Goal: Task Accomplishment & Management: Manage account settings

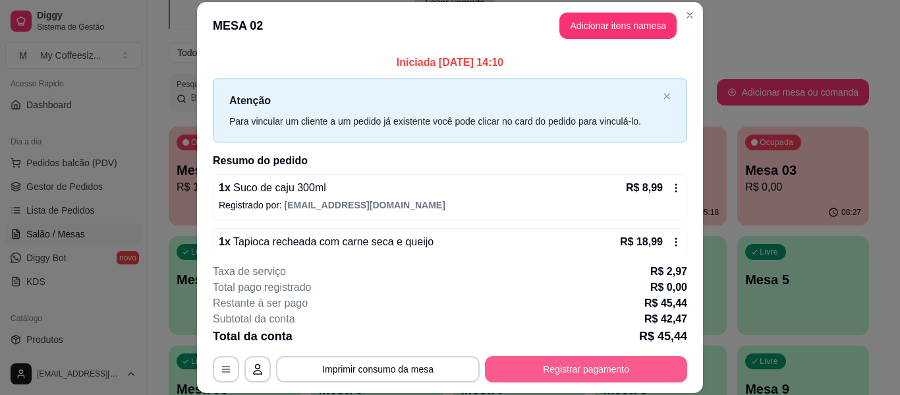
click at [575, 374] on button "Registrar pagamento" at bounding box center [586, 369] width 202 height 26
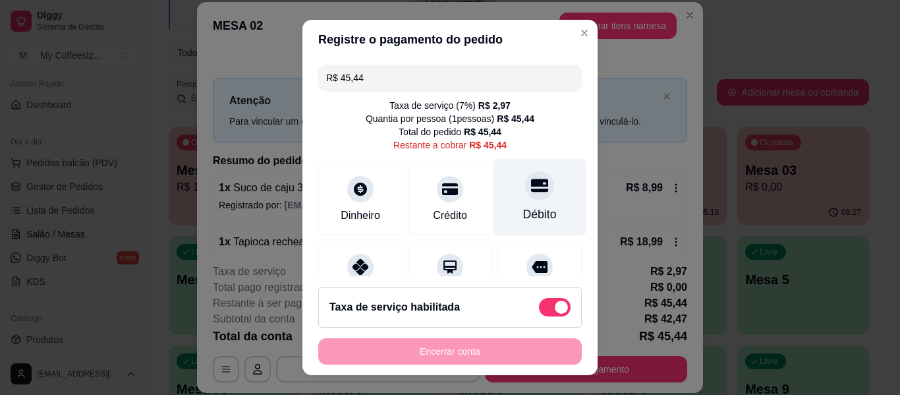
click at [503, 195] on div "Débito" at bounding box center [539, 197] width 93 height 77
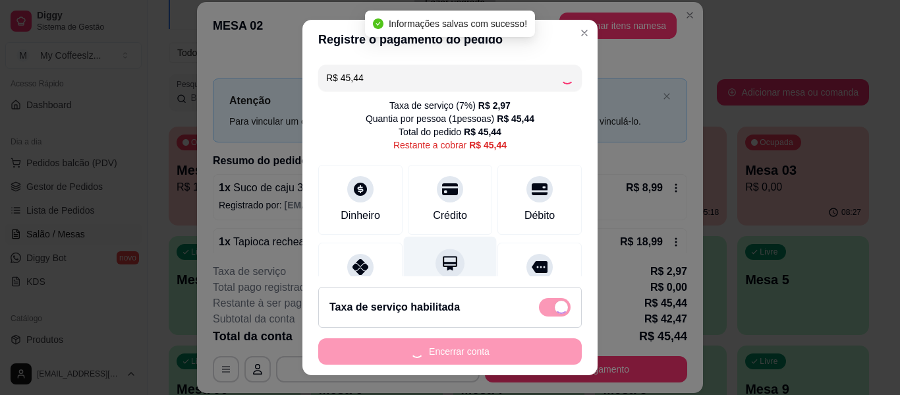
type input "R$ 0,00"
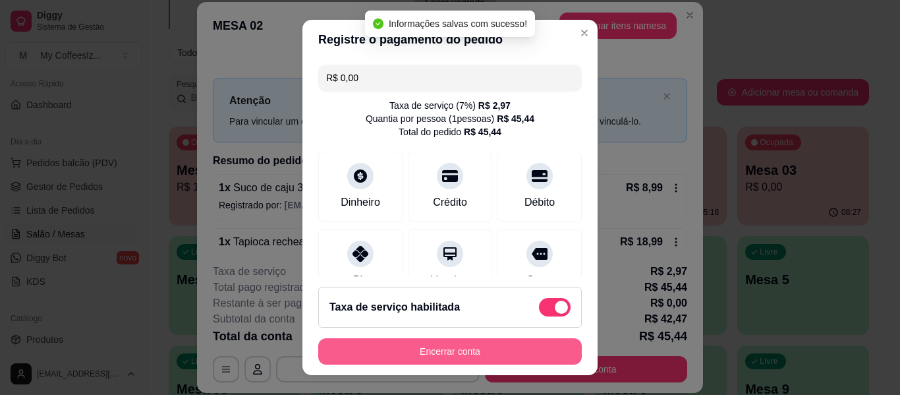
click at [466, 350] on button "Encerrar conta" at bounding box center [449, 351] width 263 height 26
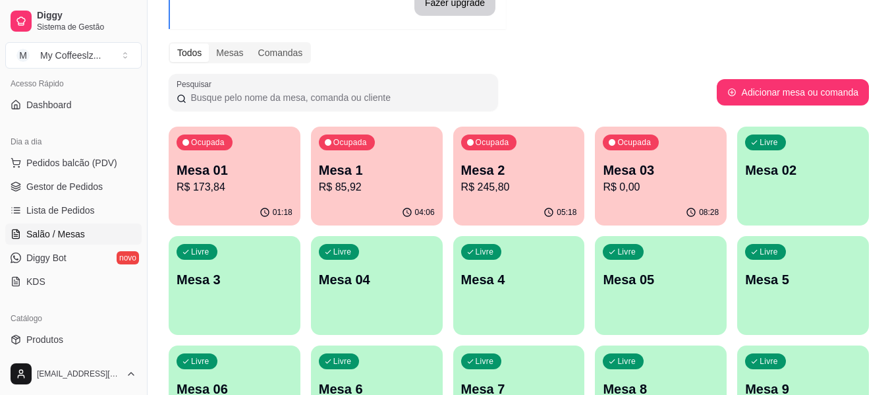
click at [683, 162] on p "Mesa 03" at bounding box center [661, 170] width 116 height 18
click at [797, 193] on div "Livre Mesa 02" at bounding box center [803, 168] width 128 height 80
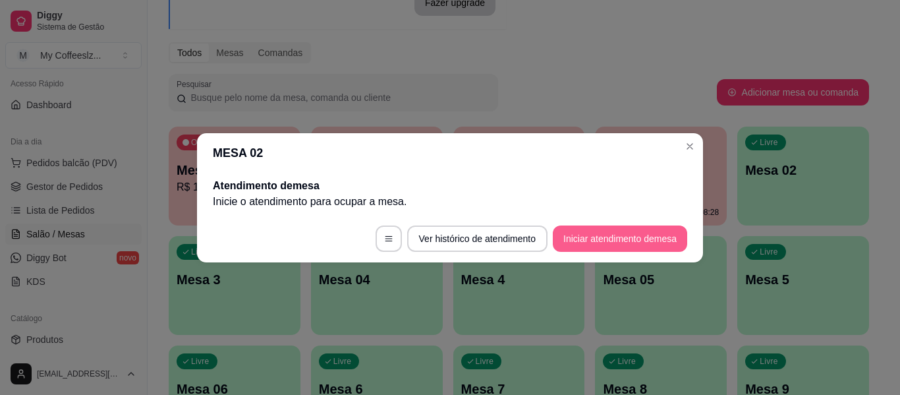
click at [625, 235] on button "Iniciar atendimento de mesa" at bounding box center [620, 238] width 134 height 26
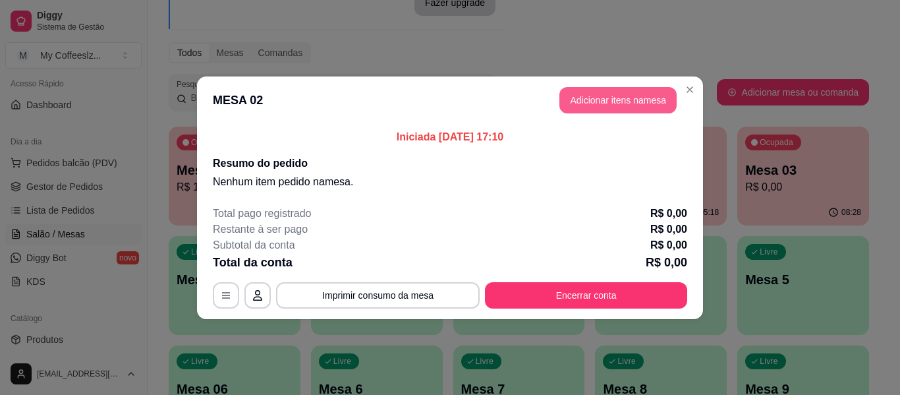
click at [580, 104] on button "Adicionar itens na mesa" at bounding box center [617, 100] width 117 height 26
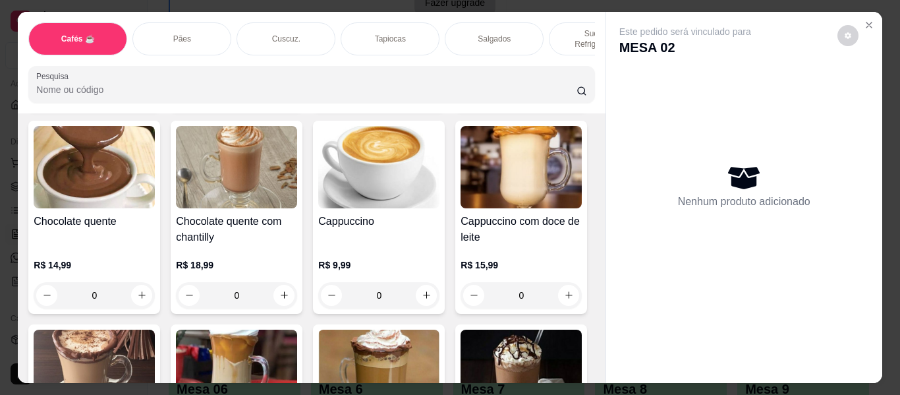
scroll to position [1120, 0]
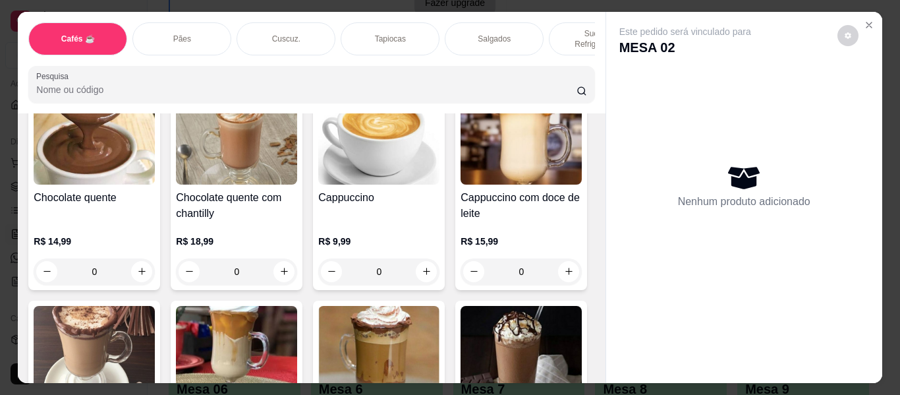
type input "1"
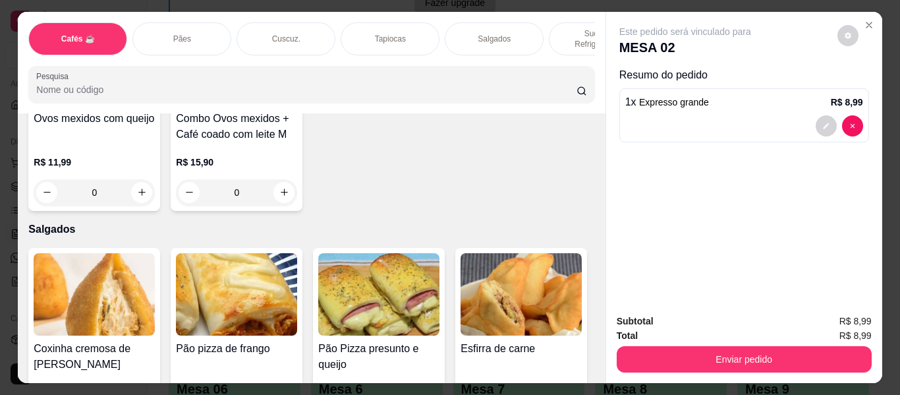
scroll to position [3953, 0]
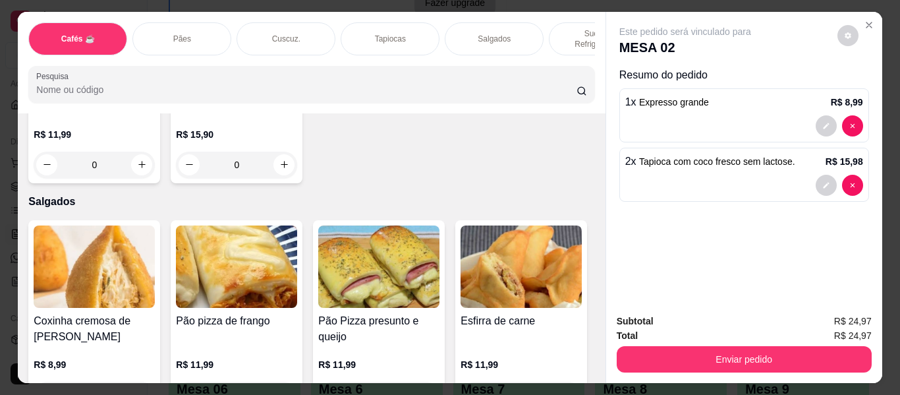
type input "2"
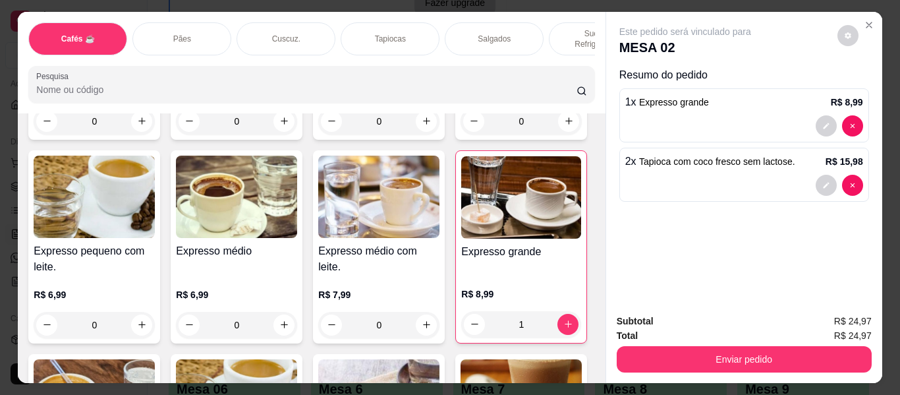
scroll to position [594, 0]
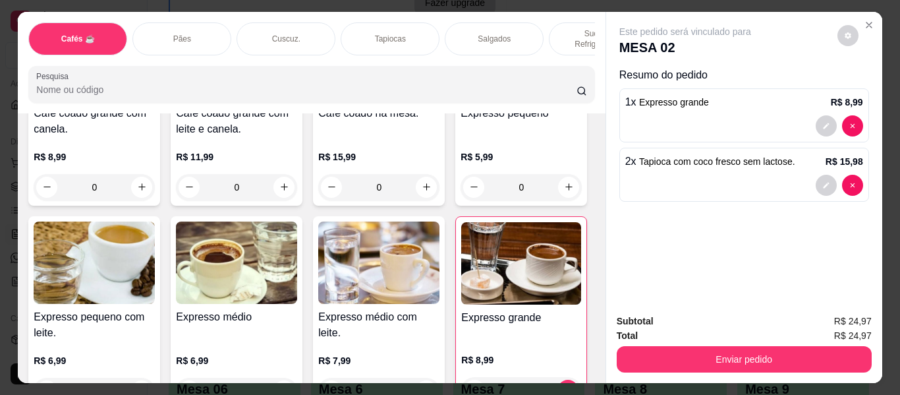
click at [573, 28] on p "Sucos e Refrigerantes" at bounding box center [598, 38] width 76 height 21
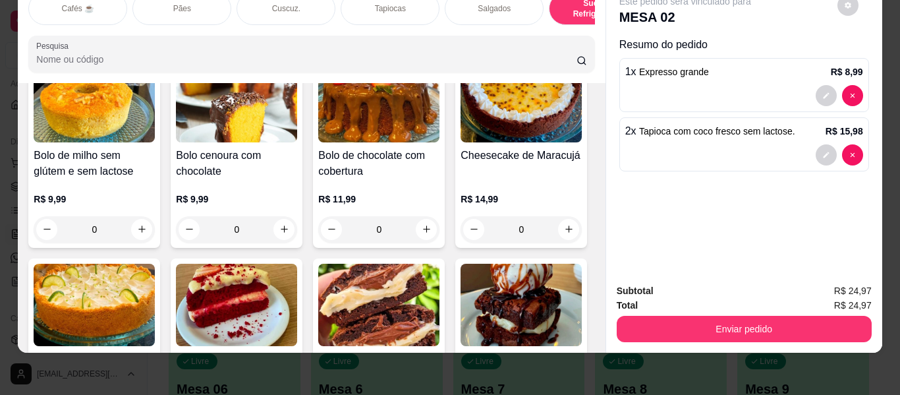
scroll to position [5942, 0]
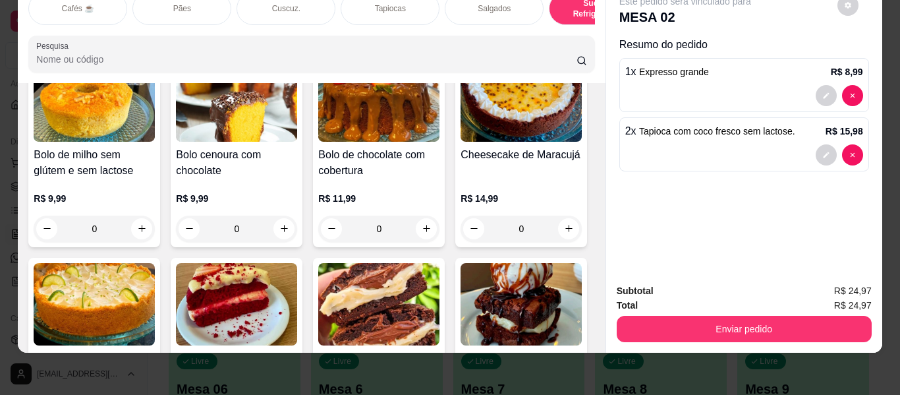
type input "1"
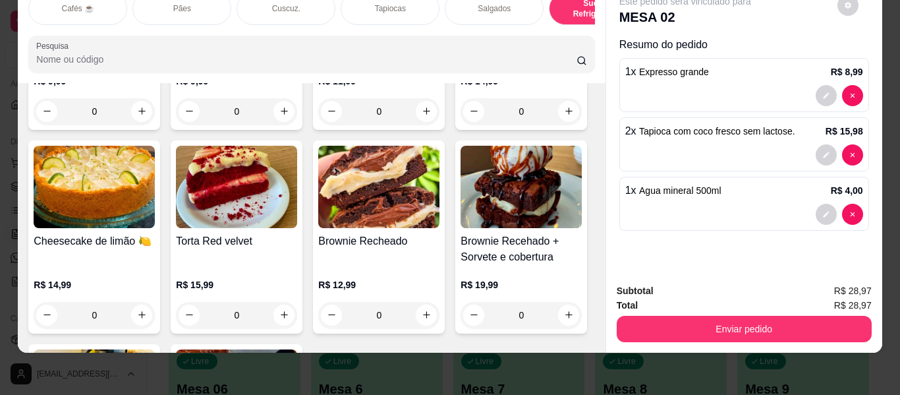
scroll to position [5679, 0]
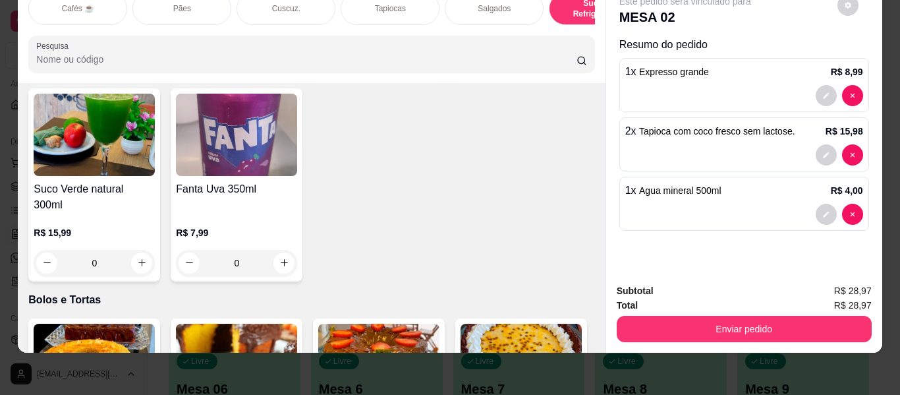
type input "1"
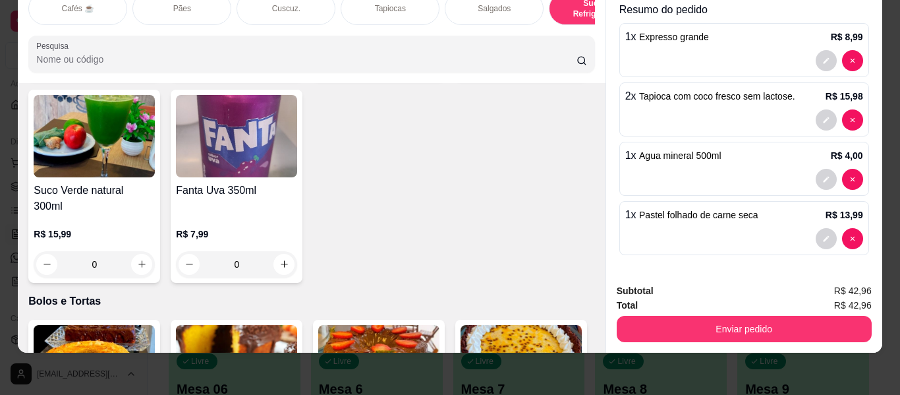
scroll to position [5745, 0]
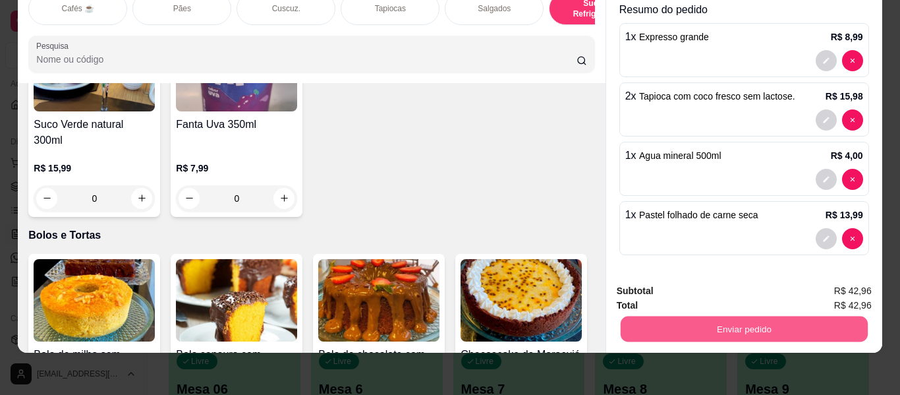
click at [726, 316] on button "Enviar pedido" at bounding box center [743, 329] width 247 height 26
click at [817, 285] on button "Enviar pedido" at bounding box center [837, 285] width 74 height 25
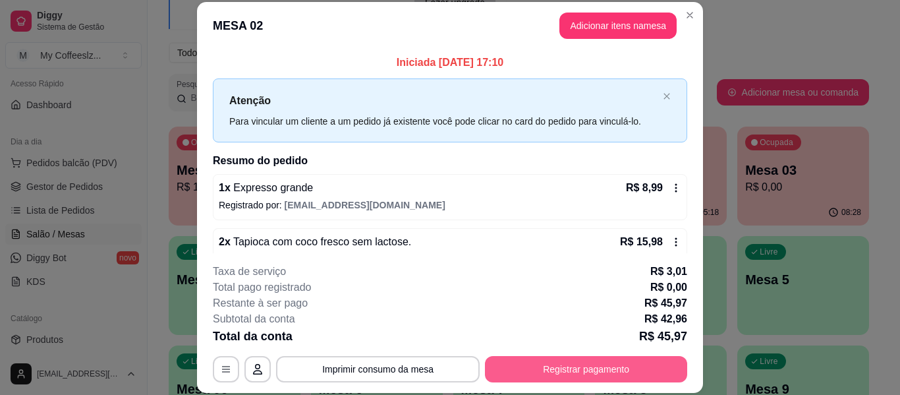
click at [541, 365] on button "Registrar pagamento" at bounding box center [586, 369] width 202 height 26
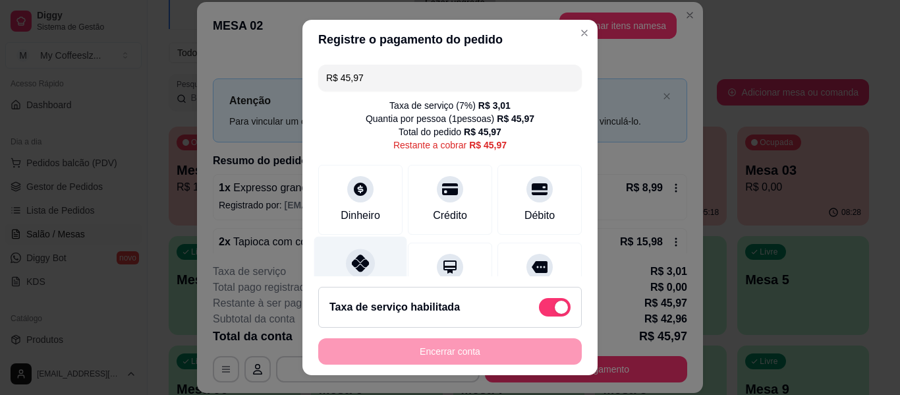
click at [334, 258] on div "Pix" at bounding box center [360, 274] width 93 height 77
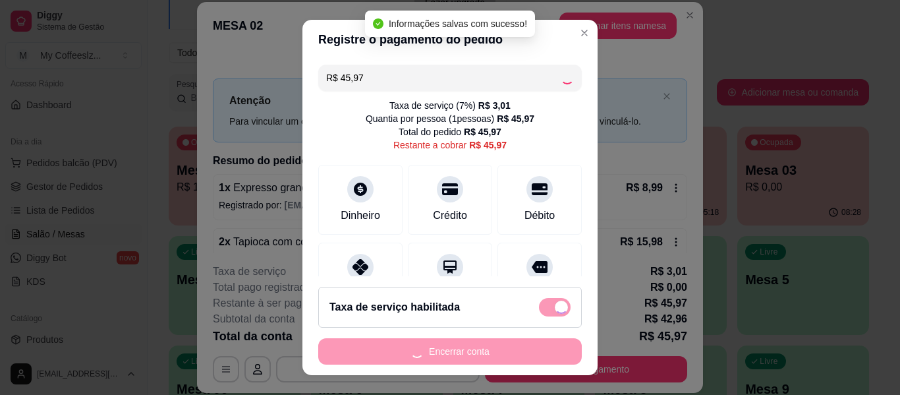
type input "R$ 0,00"
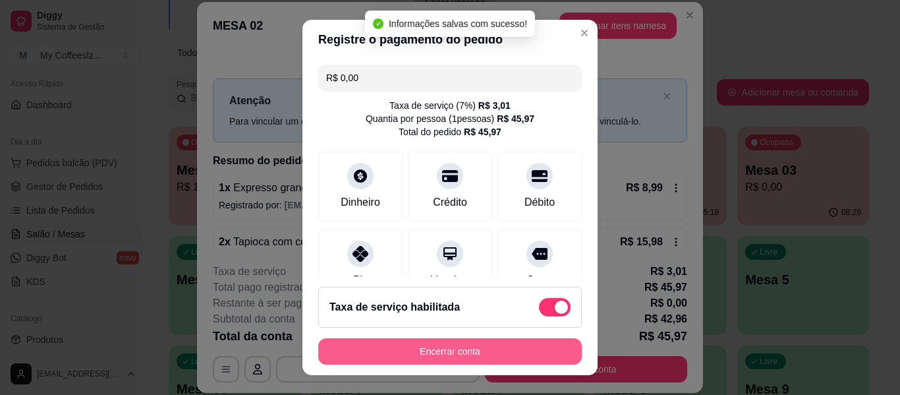
click at [463, 352] on button "Encerrar conta" at bounding box center [449, 351] width 263 height 26
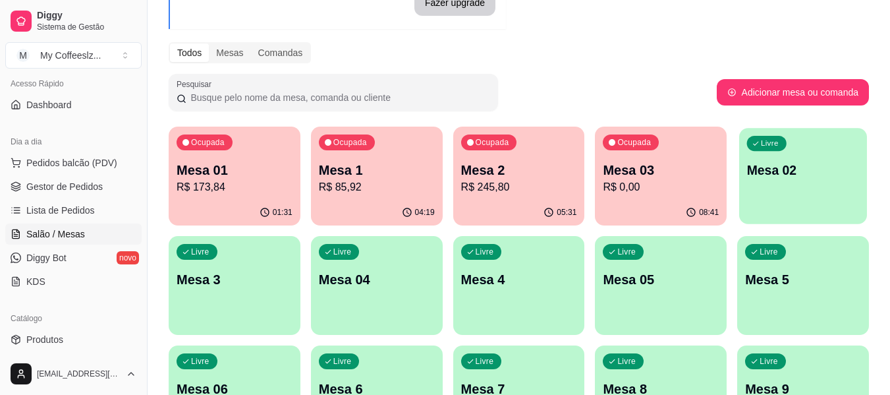
click at [752, 171] on p "Mesa 02" at bounding box center [803, 170] width 113 height 18
click at [765, 163] on p "Mesa 02" at bounding box center [803, 170] width 116 height 18
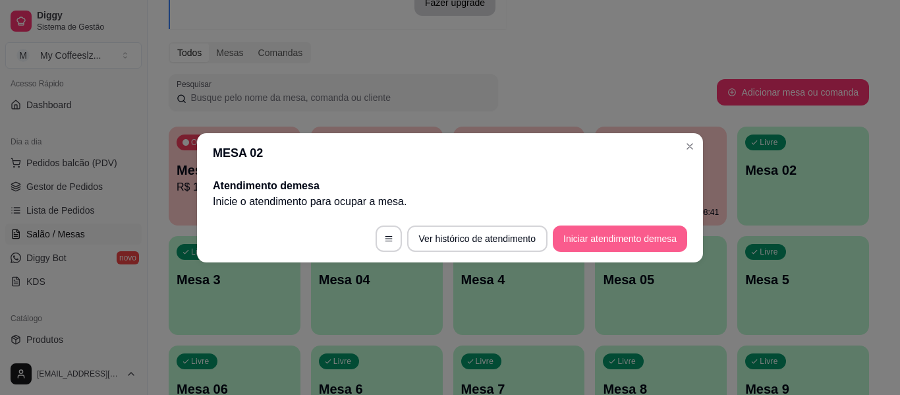
click at [585, 243] on button "Iniciar atendimento de mesa" at bounding box center [620, 238] width 134 height 26
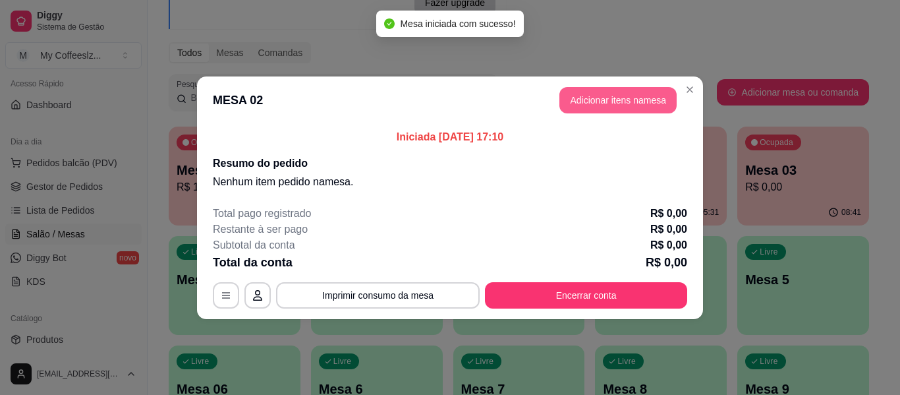
click at [610, 95] on button "Adicionar itens na mesa" at bounding box center [617, 100] width 117 height 26
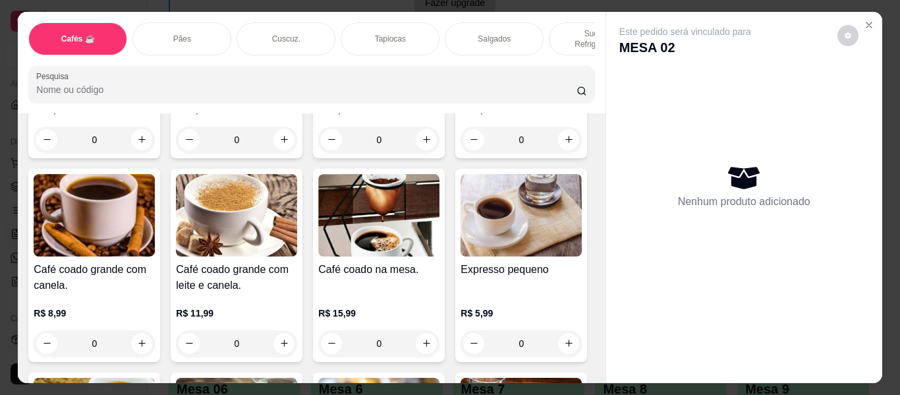
scroll to position [461, 0]
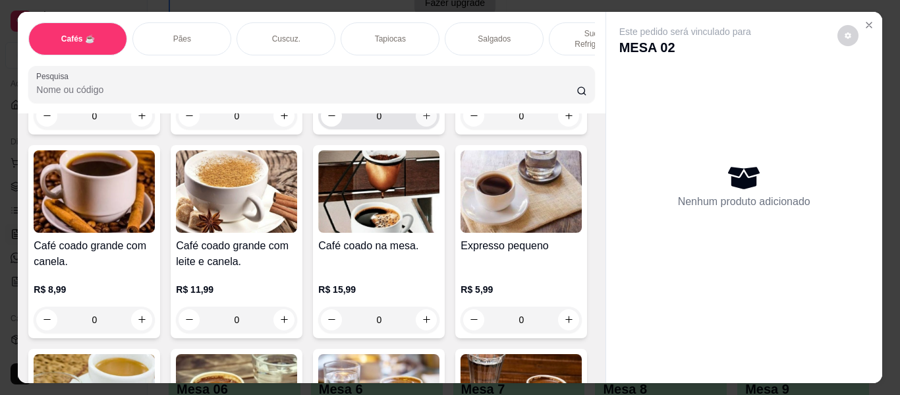
click at [422, 121] on icon "increase-product-quantity" at bounding box center [427, 116] width 10 height 10
type input "1"
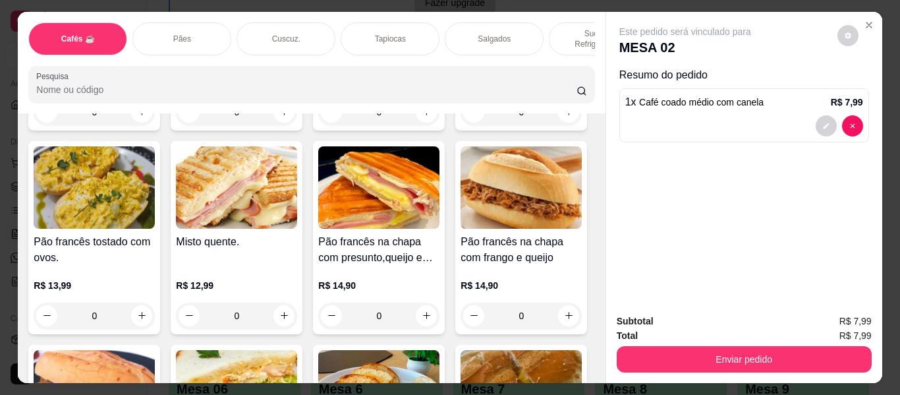
scroll to position [2240, 0]
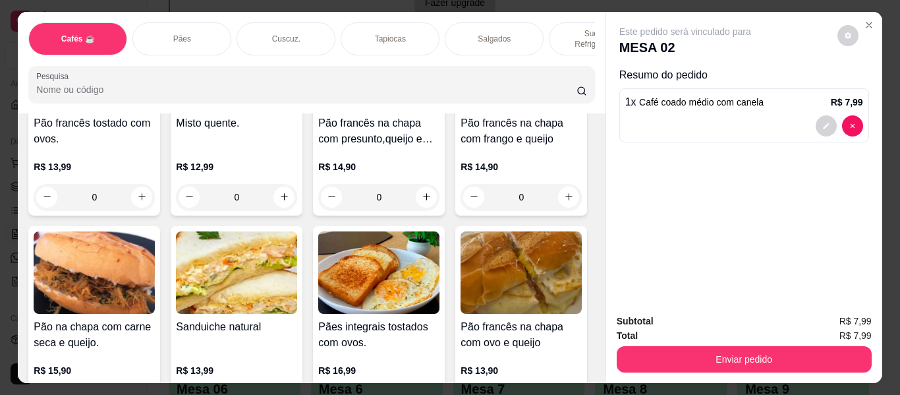
click at [487, 34] on div "Salgados" at bounding box center [494, 38] width 99 height 33
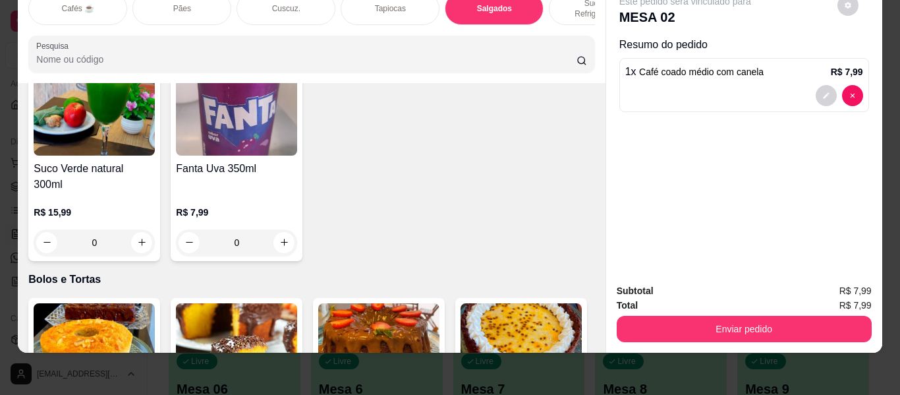
scroll to position [5634, 0]
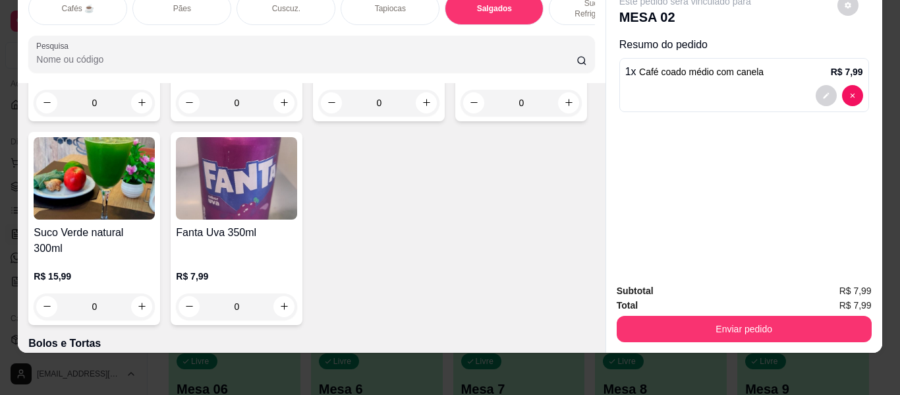
type input "1"
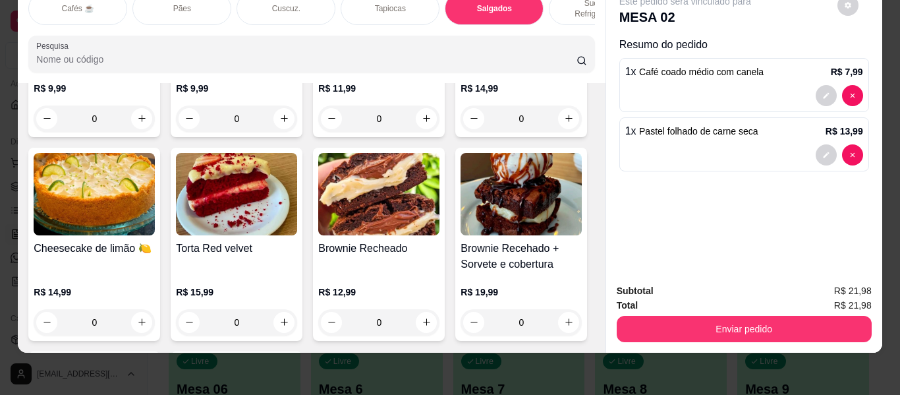
scroll to position [5963, 0]
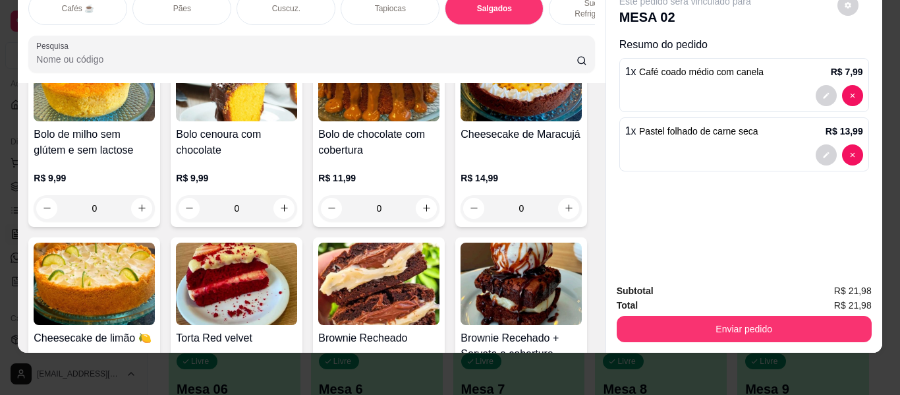
type input "1"
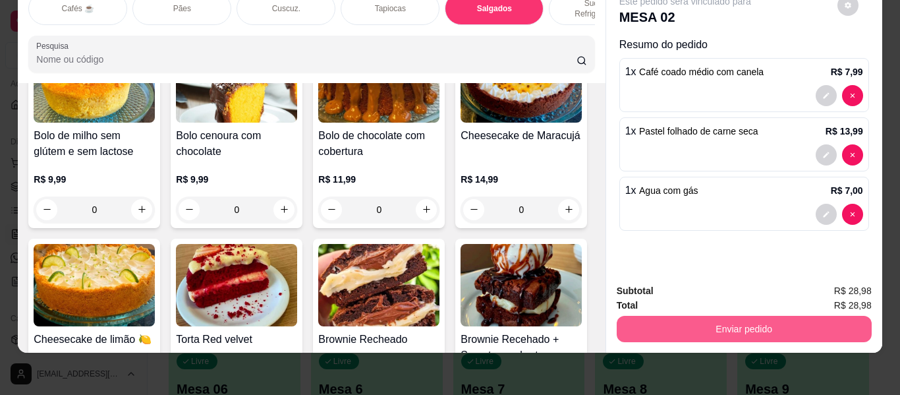
click at [737, 316] on button "Enviar pedido" at bounding box center [744, 329] width 255 height 26
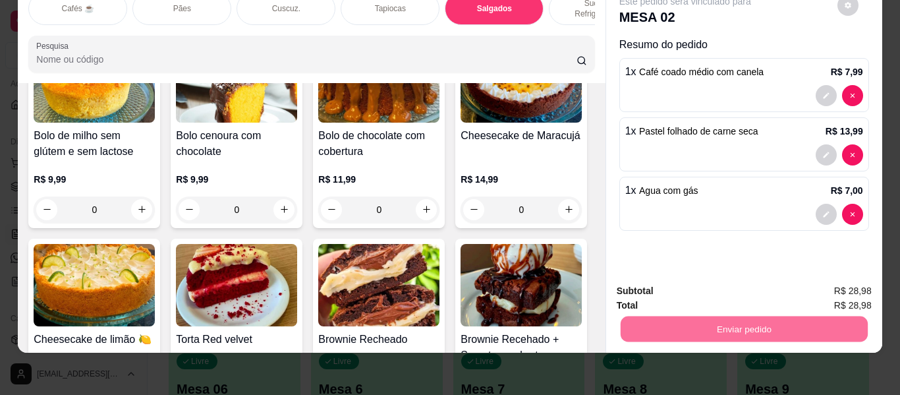
click at [823, 284] on button "Enviar pedido" at bounding box center [837, 285] width 74 height 25
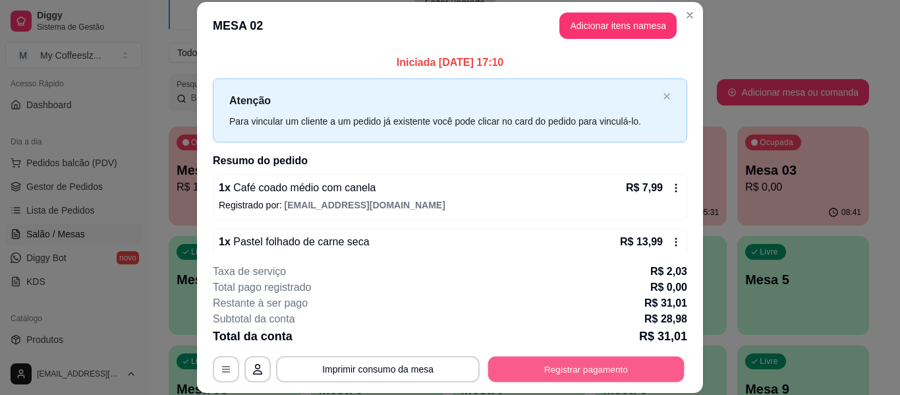
click at [578, 362] on button "Registrar pagamento" at bounding box center [586, 369] width 196 height 26
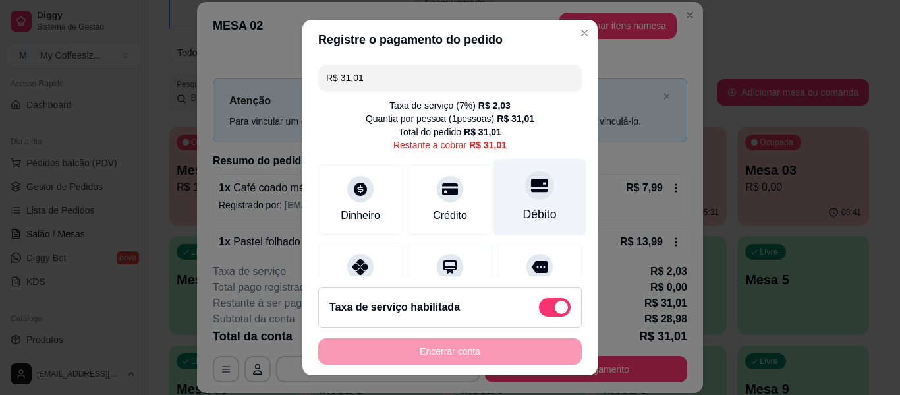
click at [531, 190] on icon at bounding box center [539, 185] width 17 height 13
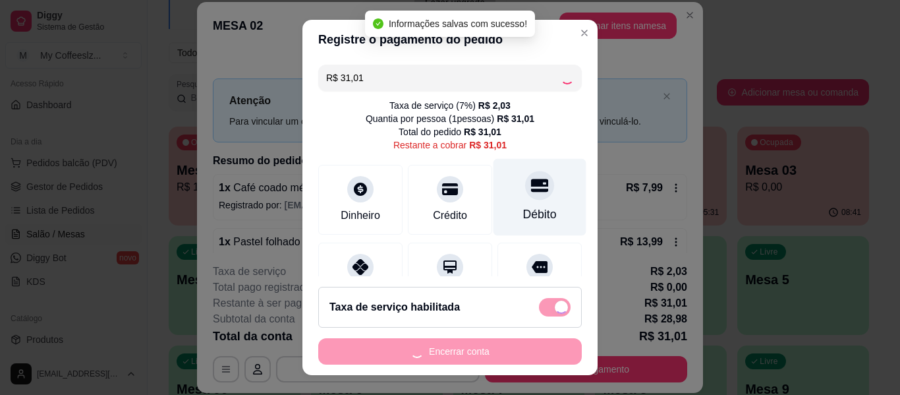
type input "R$ 0,00"
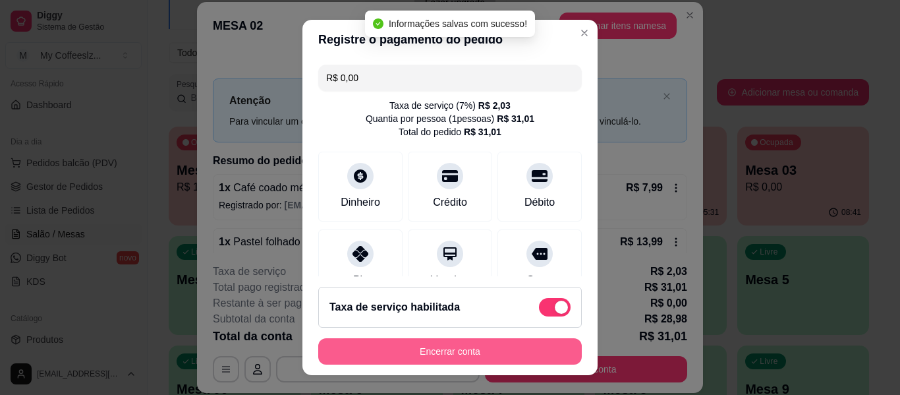
click at [476, 349] on button "Encerrar conta" at bounding box center [449, 351] width 263 height 26
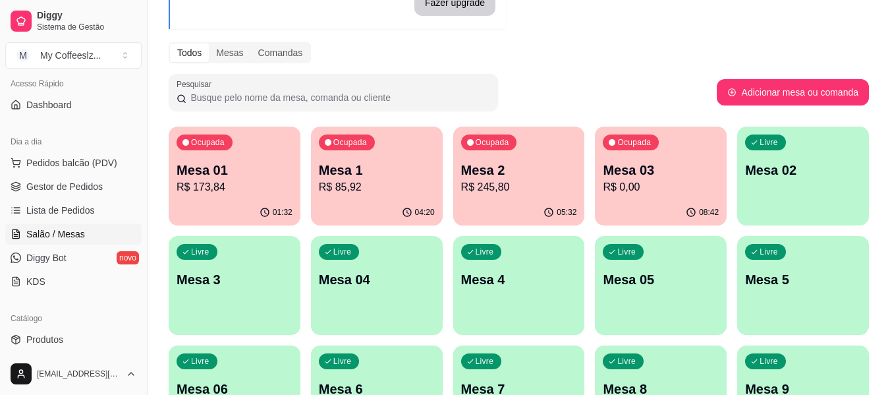
click at [781, 162] on p "Mesa 02" at bounding box center [803, 170] width 116 height 18
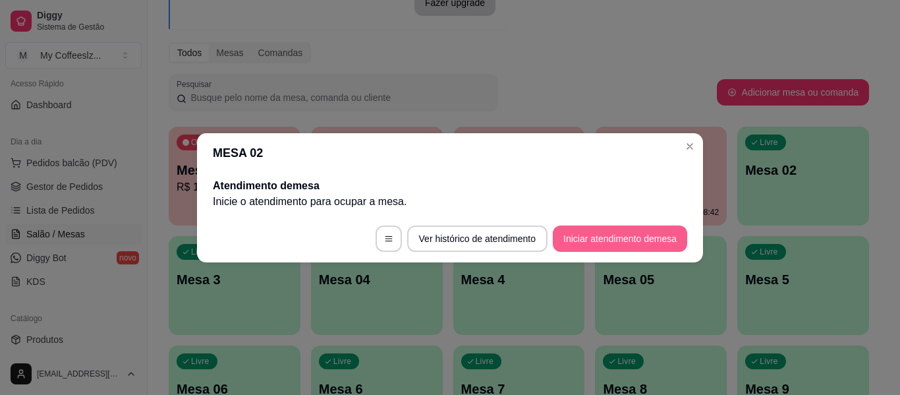
click at [614, 238] on button "Iniciar atendimento de mesa" at bounding box center [620, 238] width 134 height 26
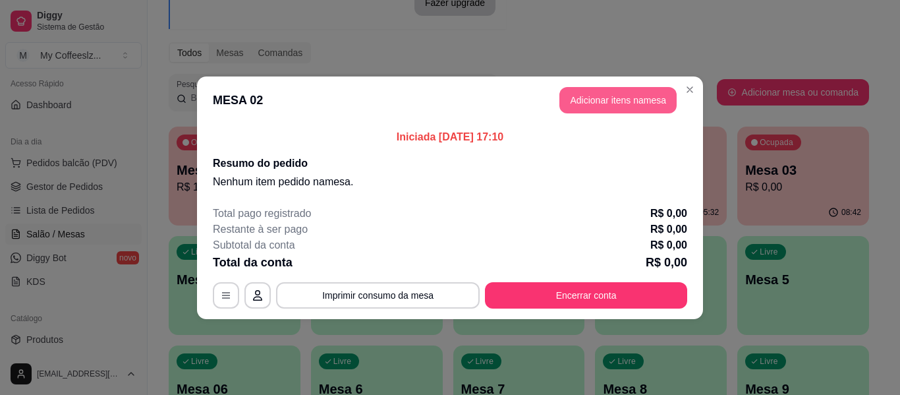
click at [607, 101] on button "Adicionar itens na mesa" at bounding box center [617, 100] width 117 height 26
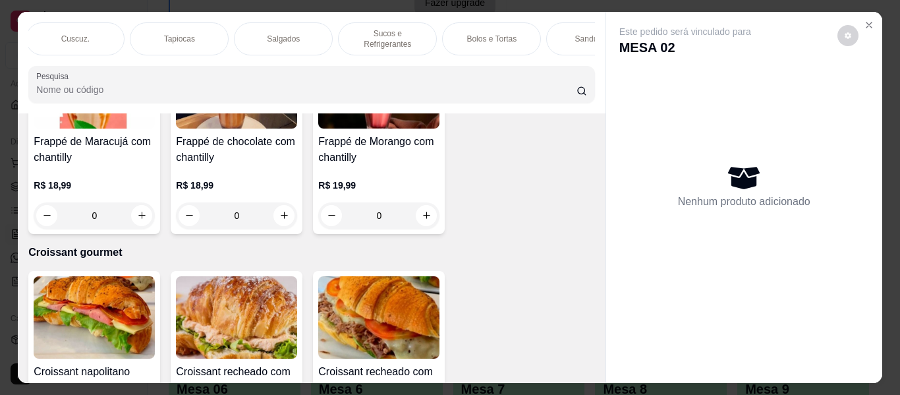
scroll to position [0, 237]
click at [458, 34] on p "Bolos e Tortas" at bounding box center [465, 39] width 50 height 11
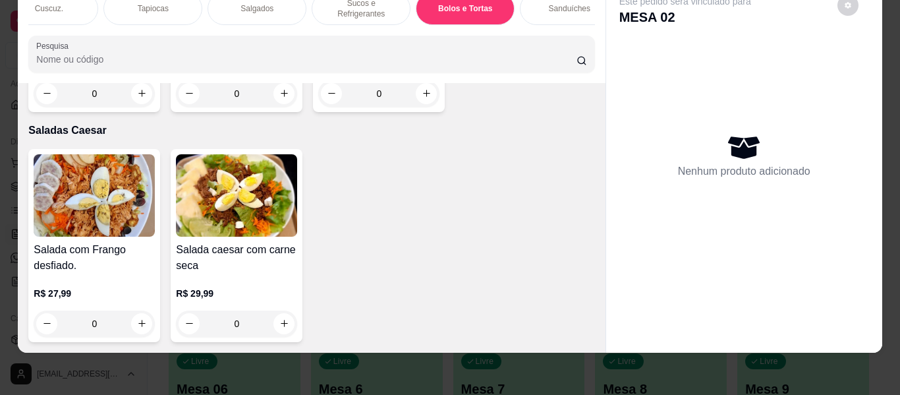
scroll to position [7911, 0]
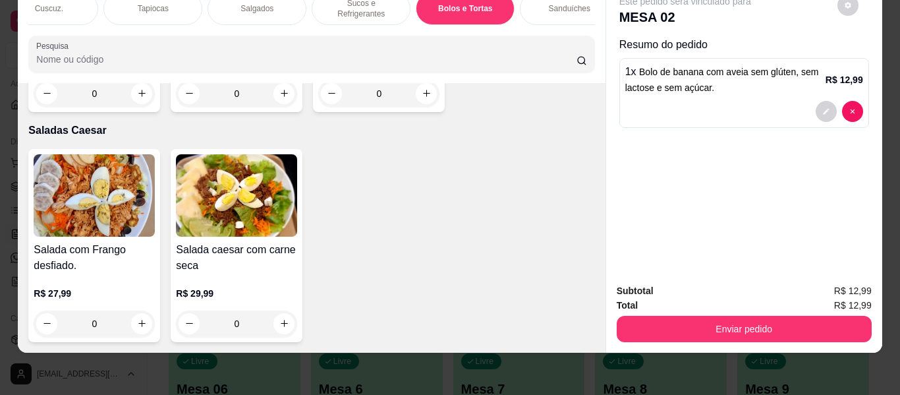
scroll to position [7780, 0]
type input "2"
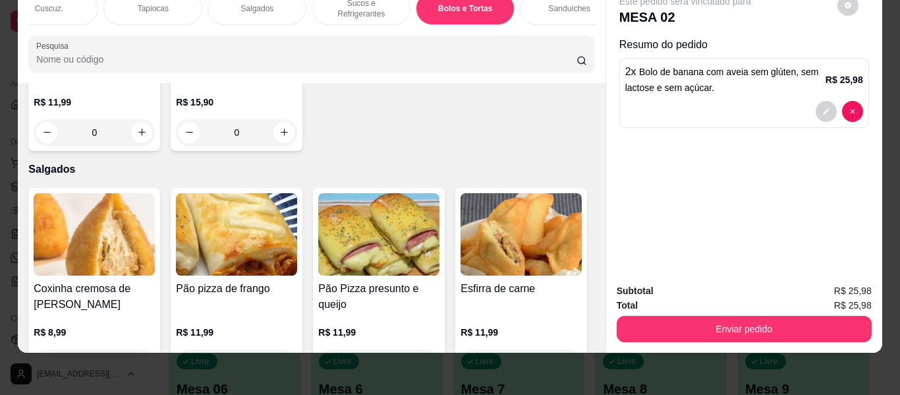
scroll to position [3959, 0]
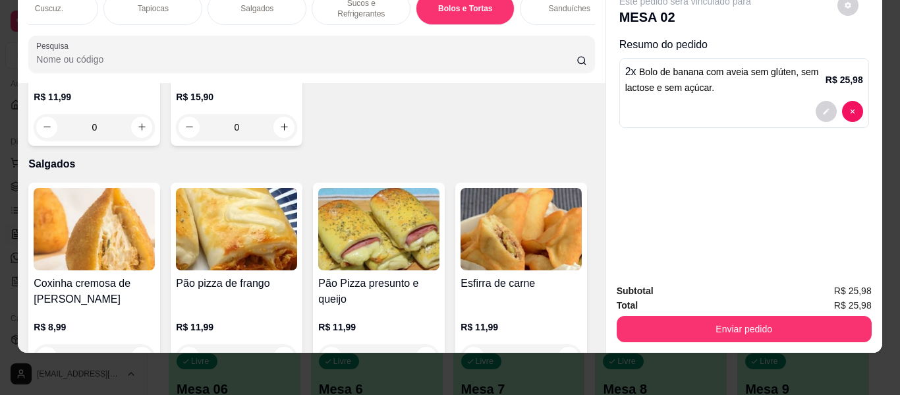
type input "1"
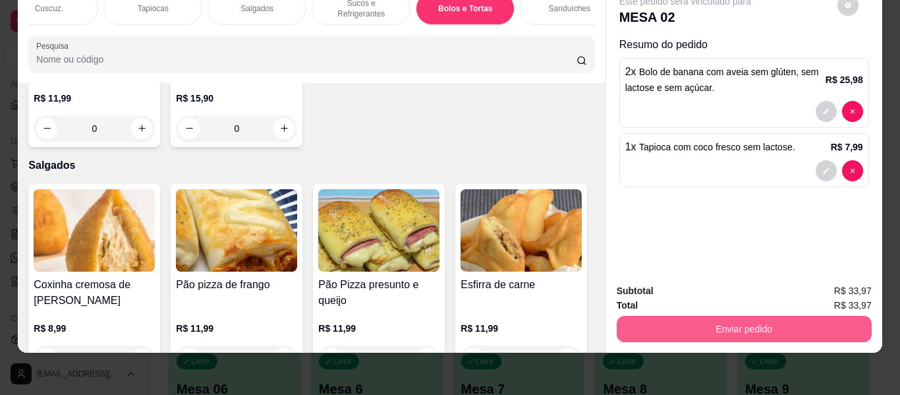
click at [771, 323] on button "Enviar pedido" at bounding box center [744, 329] width 255 height 26
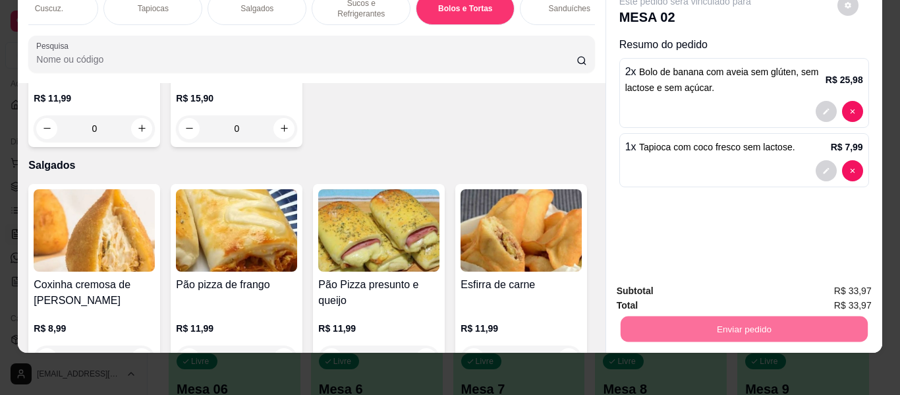
click at [829, 285] on button "Enviar pedido" at bounding box center [837, 285] width 74 height 25
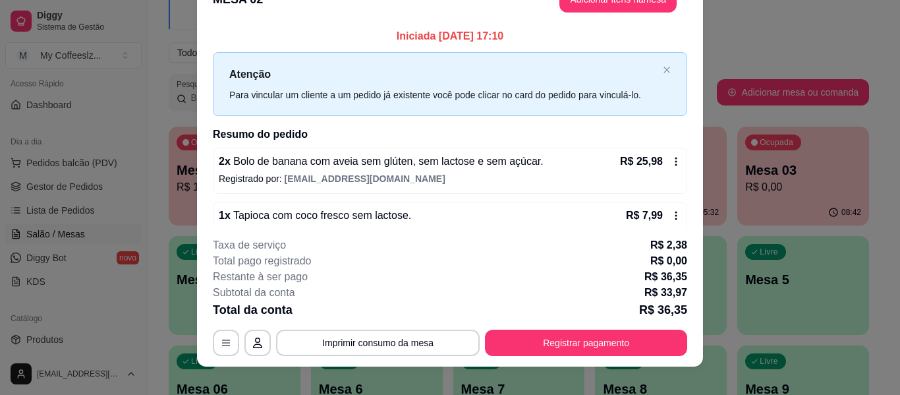
scroll to position [40, 0]
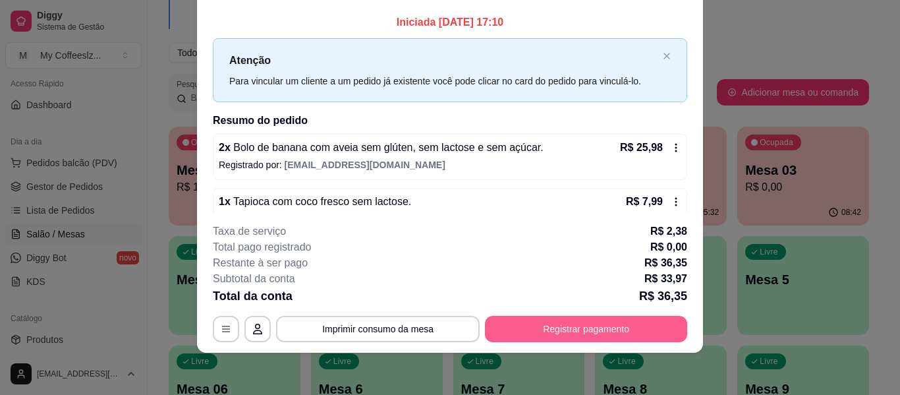
click at [615, 334] on button "Registrar pagamento" at bounding box center [586, 329] width 202 height 26
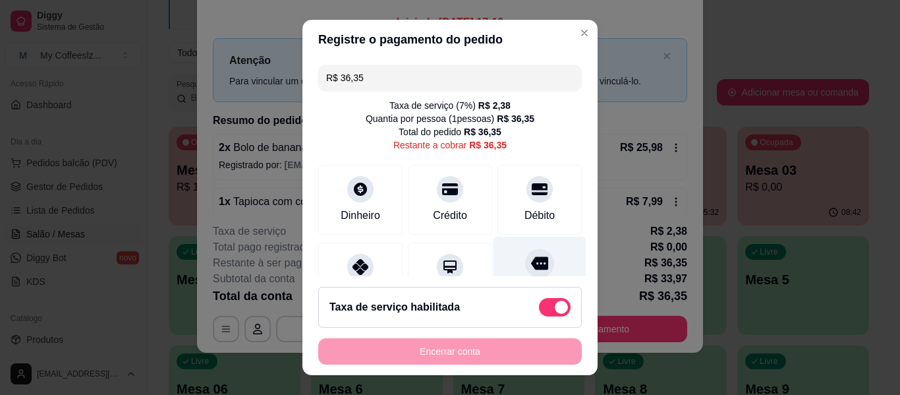
scroll to position [66, 0]
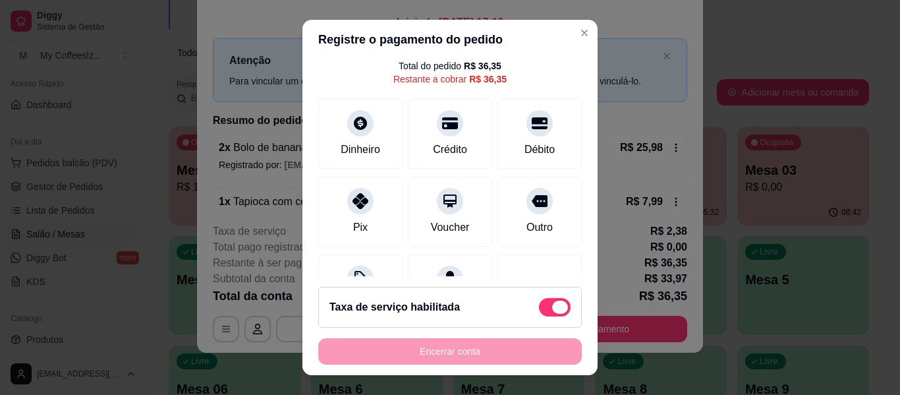
click at [539, 312] on span at bounding box center [555, 307] width 32 height 18
click at [538, 312] on input "checkbox" at bounding box center [542, 314] width 9 height 9
checkbox input "true"
type input "R$ 33,97"
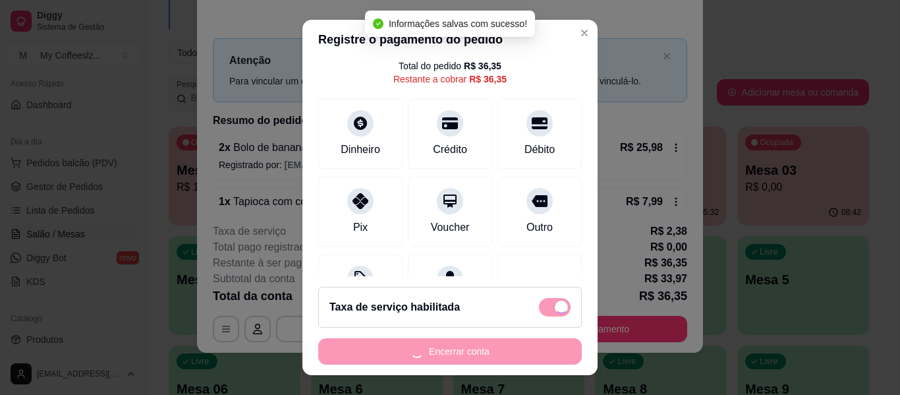
checkbox input "false"
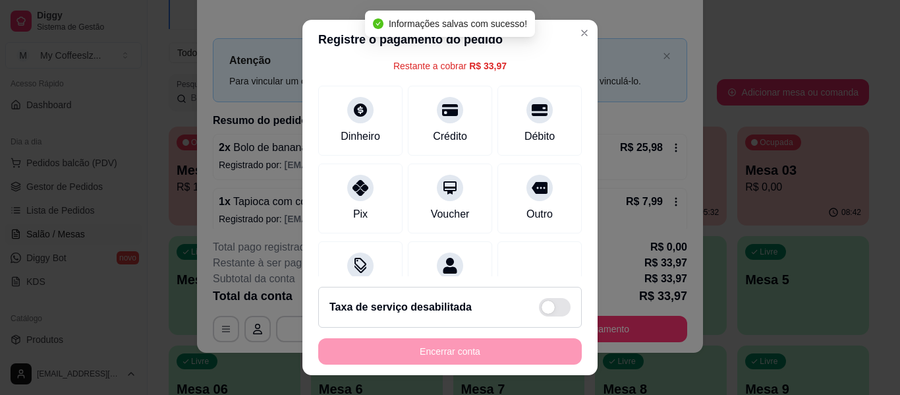
scroll to position [53, 0]
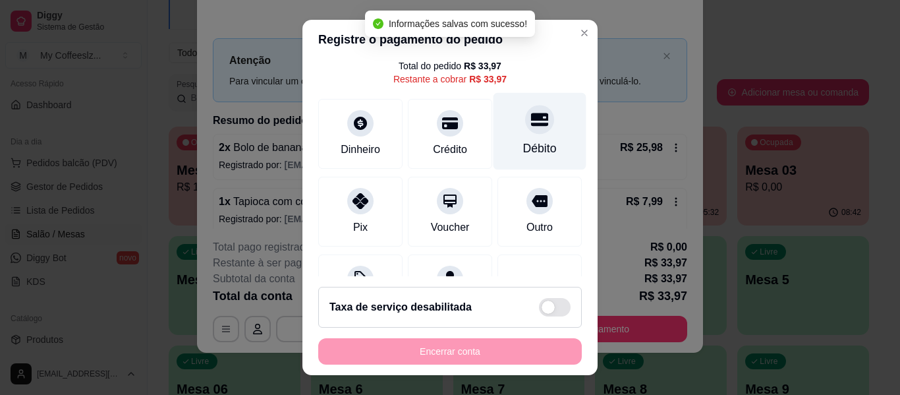
click at [523, 144] on div "Débito" at bounding box center [540, 148] width 34 height 17
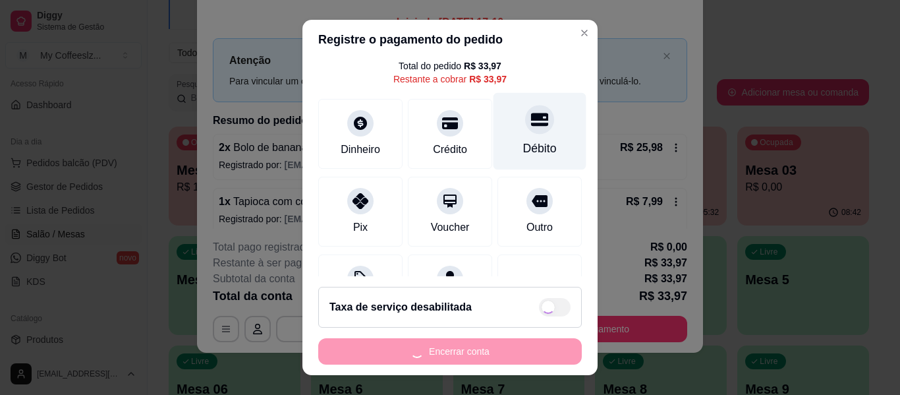
type input "R$ 0,00"
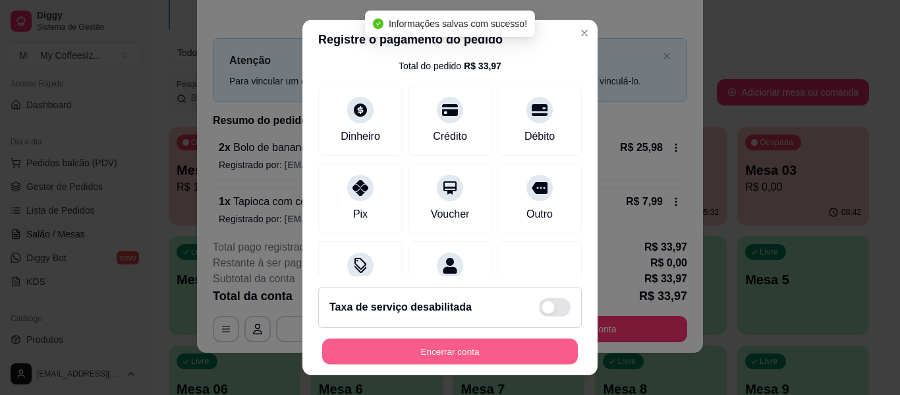
click at [448, 349] on button "Encerrar conta" at bounding box center [450, 352] width 256 height 26
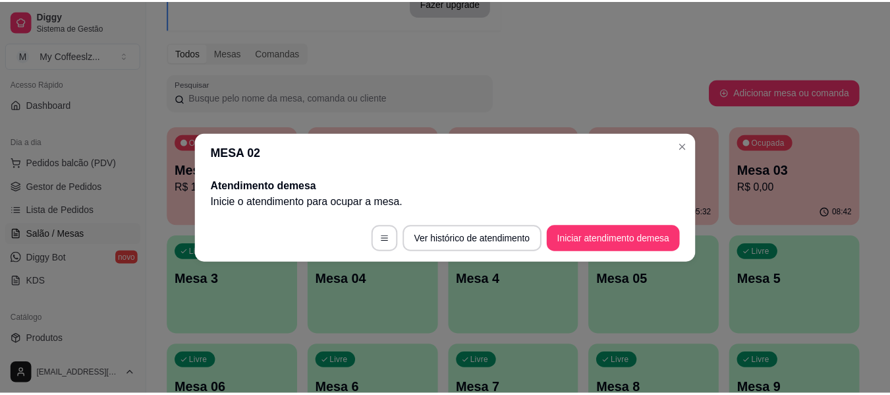
scroll to position [0, 0]
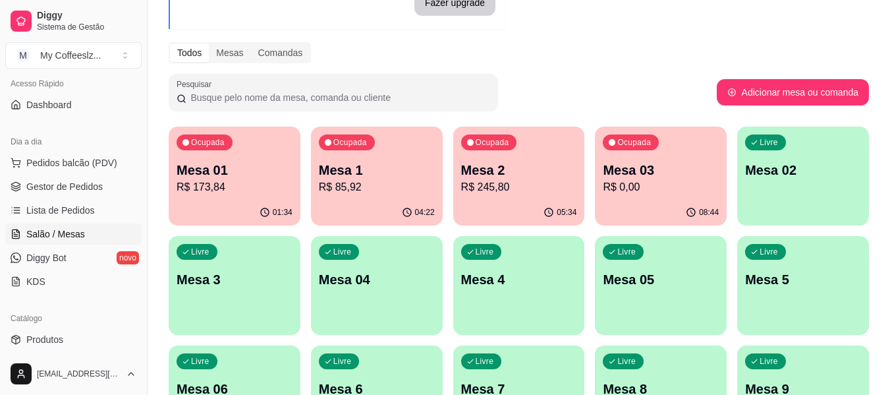
click at [775, 183] on div "Livre Mesa 02" at bounding box center [803, 167] width 132 height 83
click at [775, 183] on div "Livre Mesa 02" at bounding box center [803, 168] width 128 height 80
click at [705, 190] on p "R$ 0,00" at bounding box center [661, 187] width 116 height 16
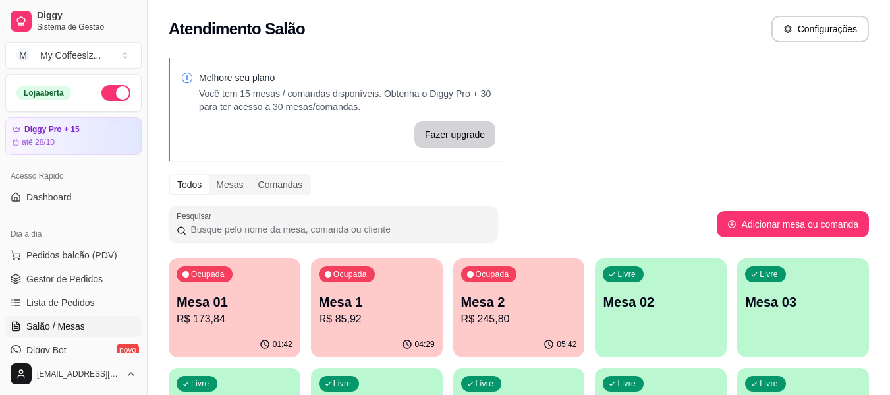
click at [666, 306] on p "Mesa 02" at bounding box center [661, 301] width 116 height 18
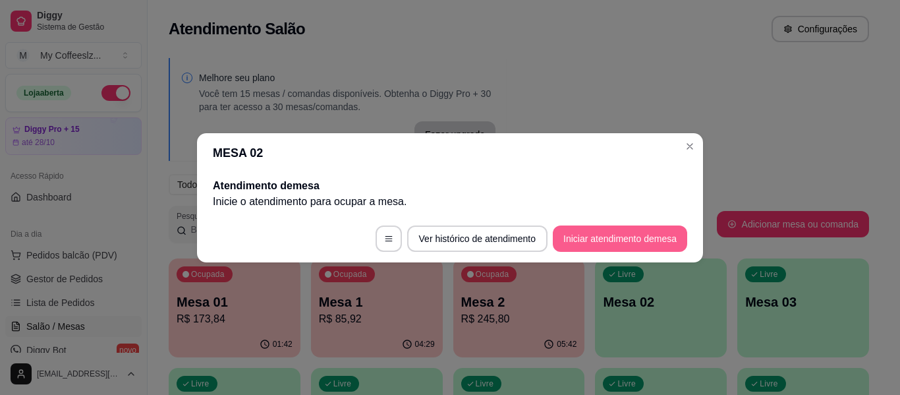
click at [580, 240] on button "Iniciar atendimento de mesa" at bounding box center [620, 238] width 134 height 26
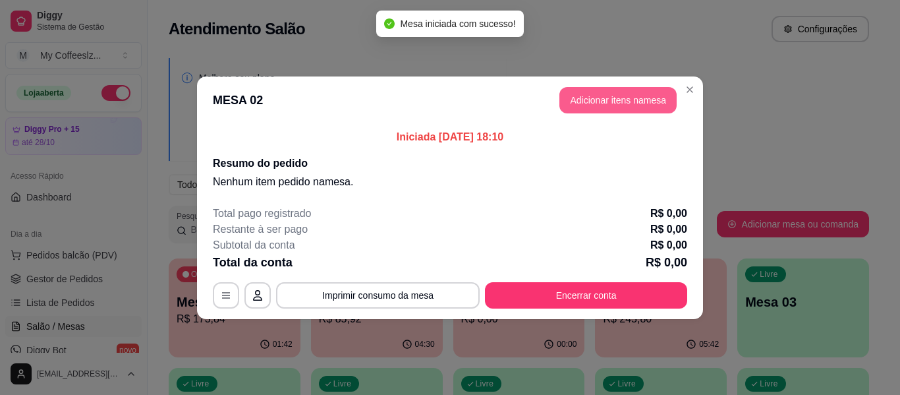
click at [621, 109] on button "Adicionar itens na mesa" at bounding box center [617, 100] width 117 height 26
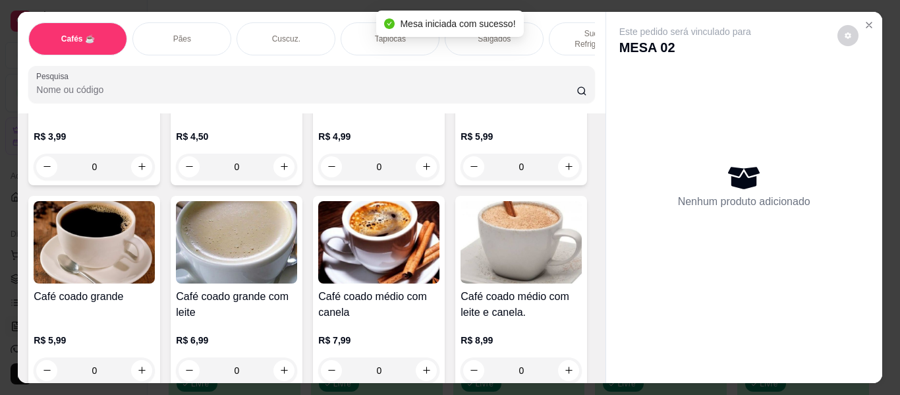
scroll to position [395, 0]
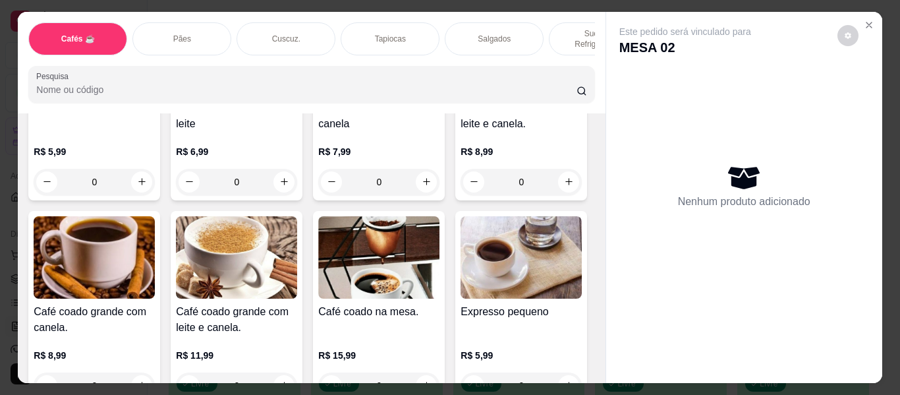
click at [561, 34] on div "Sucos e Refrigerantes" at bounding box center [598, 38] width 99 height 33
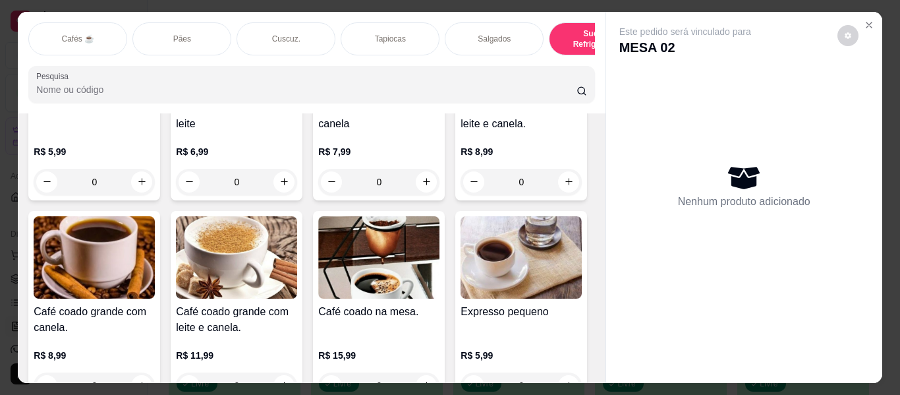
scroll to position [36, 0]
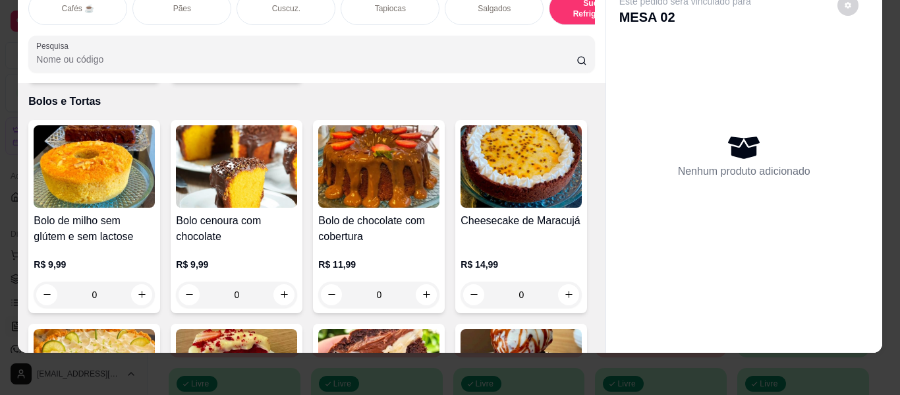
type input "1"
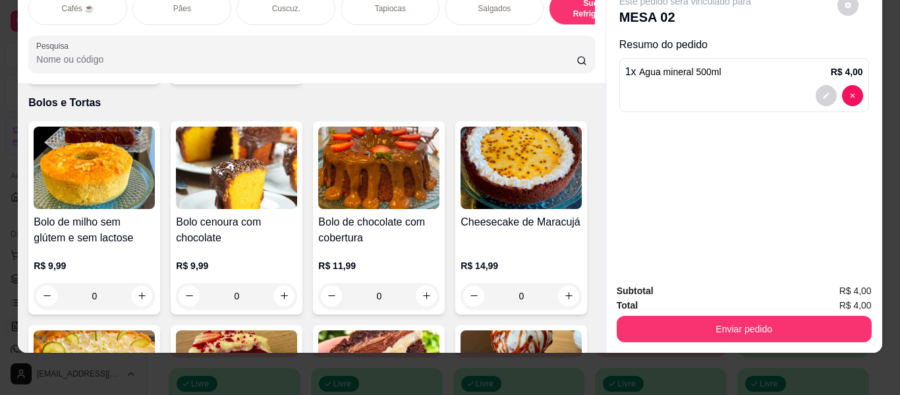
click at [478, 6] on div "Salgados" at bounding box center [494, 8] width 99 height 33
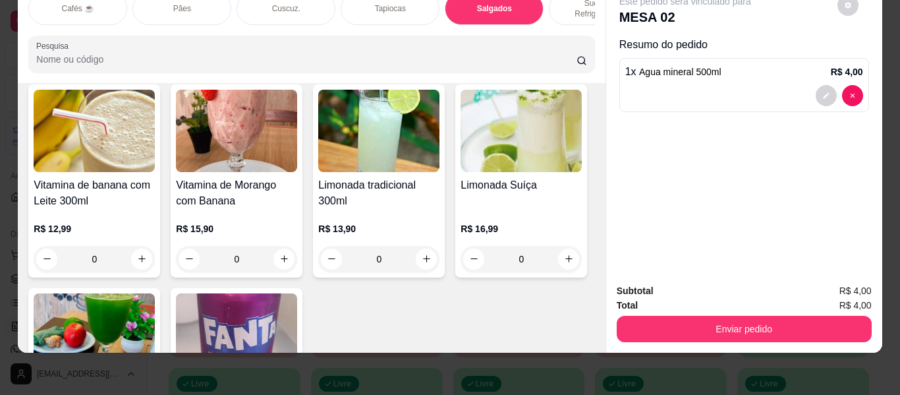
scroll to position [5501, 0]
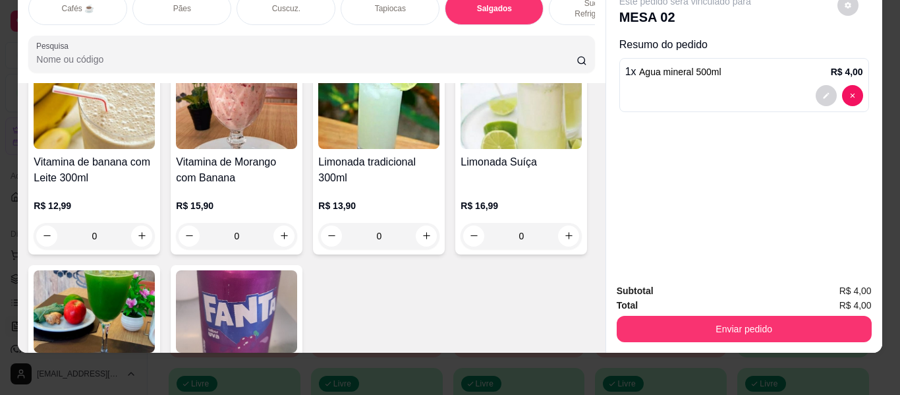
type input "1"
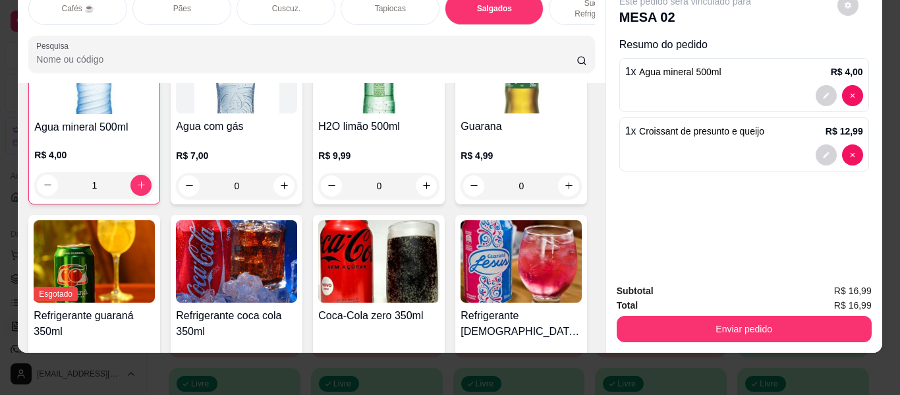
scroll to position [4711, 0]
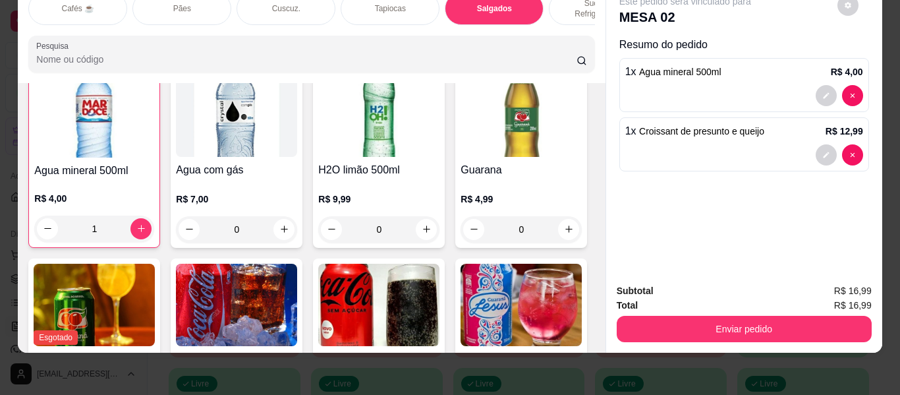
click at [256, 5] on div "Cuscuz." at bounding box center [285, 8] width 99 height 33
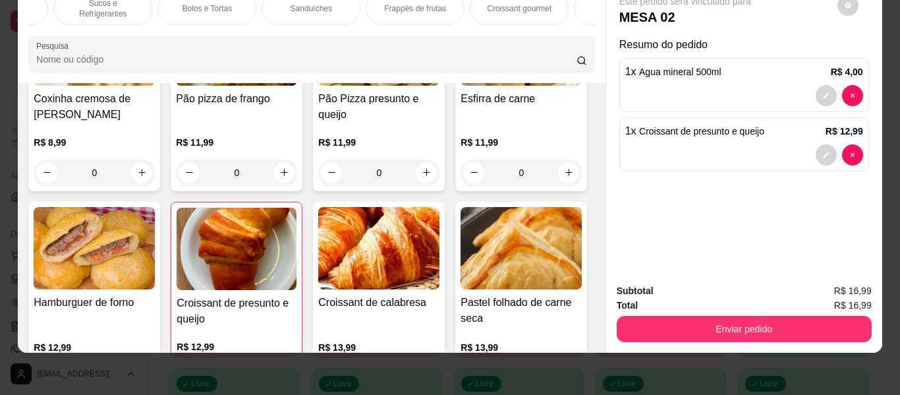
scroll to position [3946, 0]
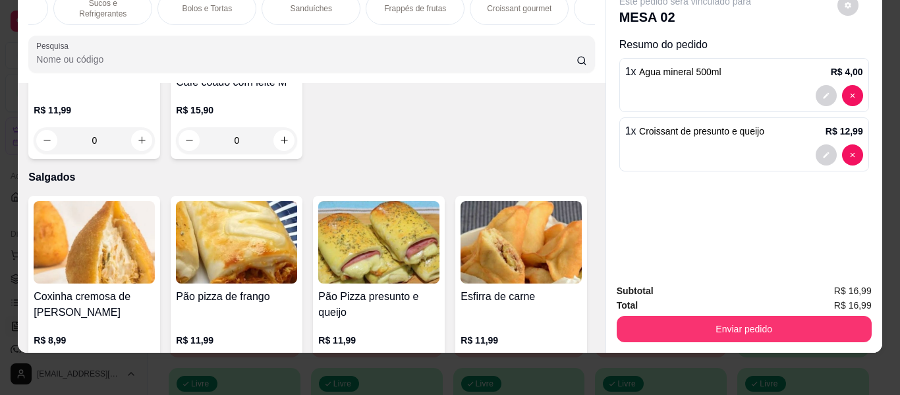
type input "2"
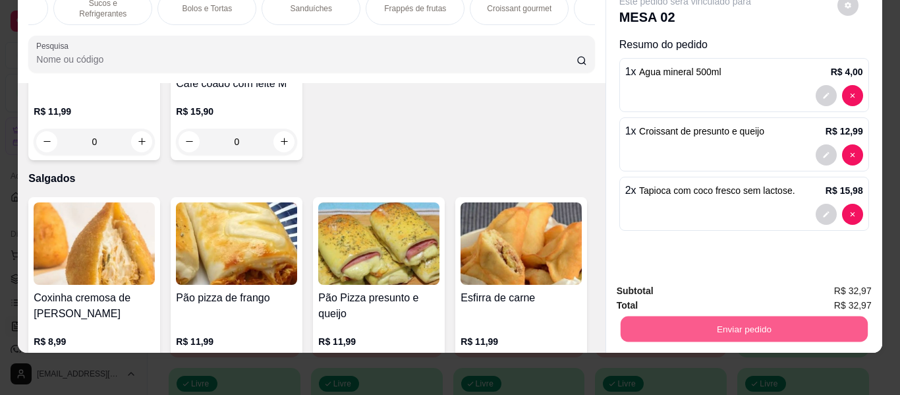
click at [783, 319] on button "Enviar pedido" at bounding box center [743, 329] width 247 height 26
click at [834, 287] on button "Enviar pedido" at bounding box center [837, 286] width 74 height 25
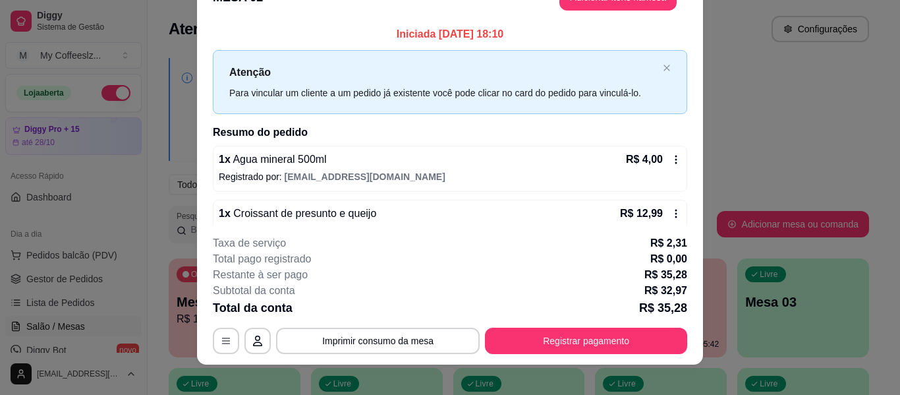
scroll to position [40, 0]
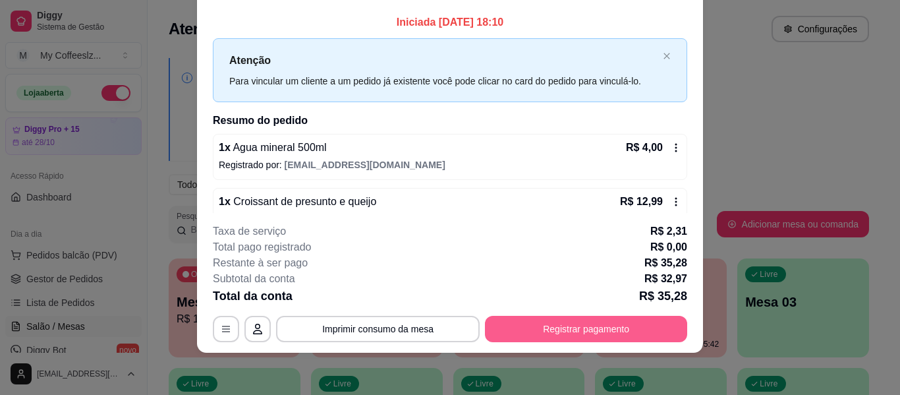
click at [582, 335] on button "Registrar pagamento" at bounding box center [586, 329] width 202 height 26
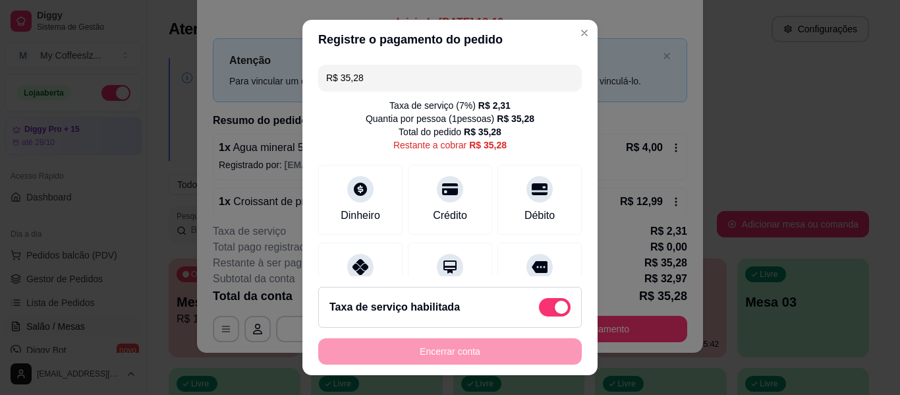
click at [539, 311] on span at bounding box center [555, 307] width 32 height 18
click at [538, 311] on input "checkbox" at bounding box center [542, 314] width 9 height 9
checkbox input "true"
type input "R$ 32,97"
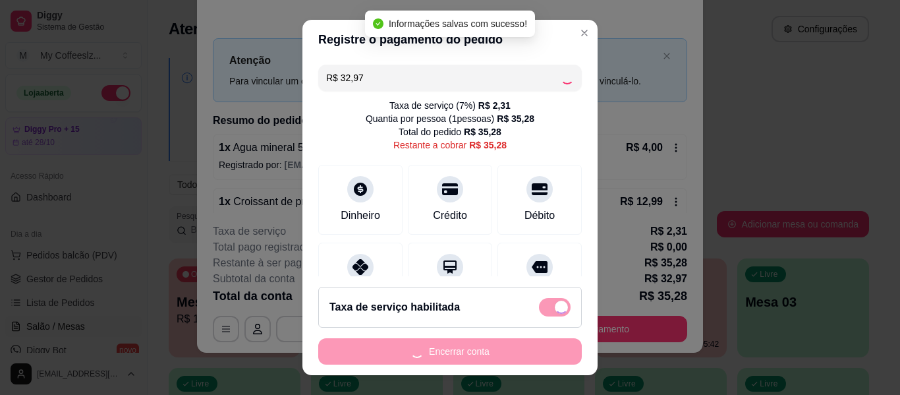
checkbox input "false"
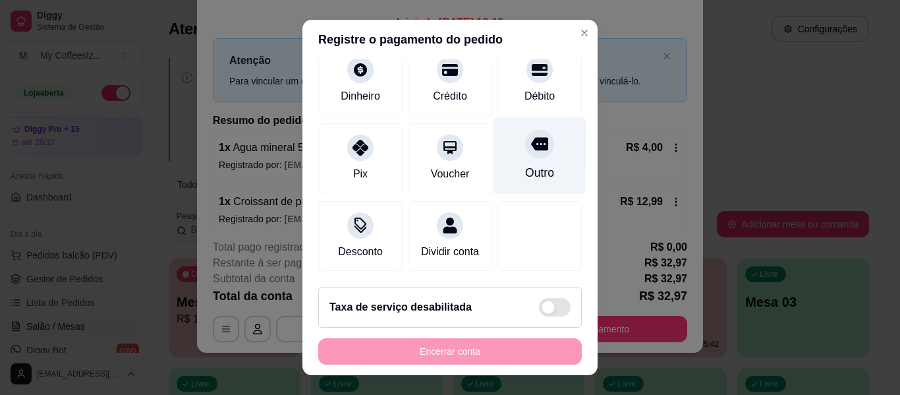
scroll to position [56, 0]
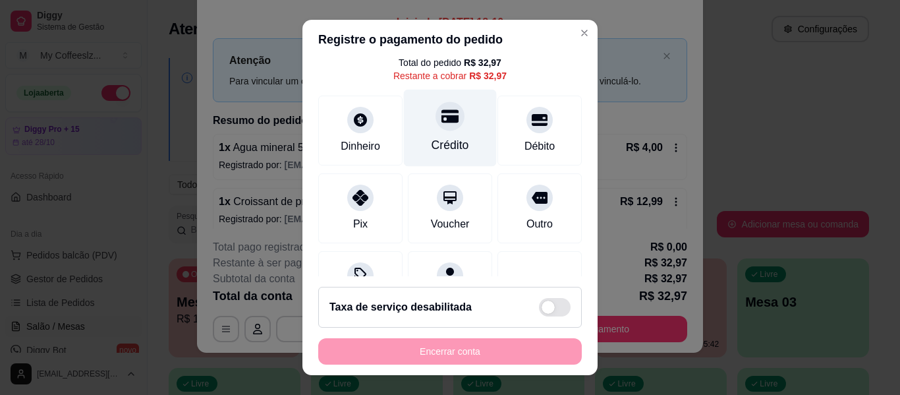
click at [433, 146] on div "Crédito" at bounding box center [450, 144] width 38 height 17
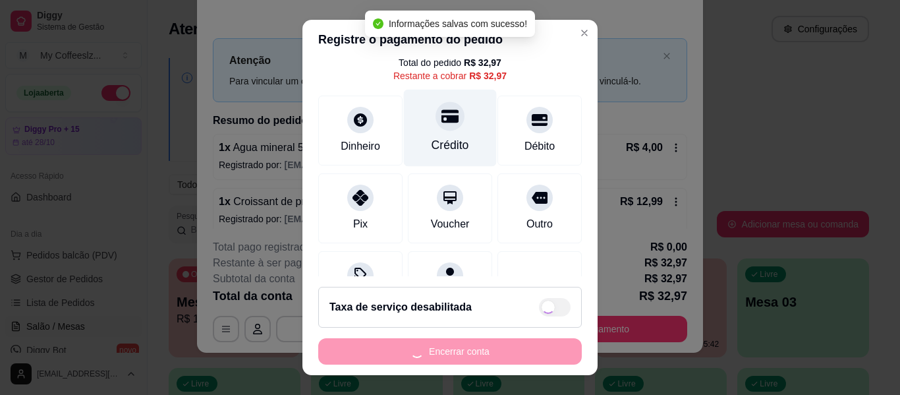
type input "R$ 0,00"
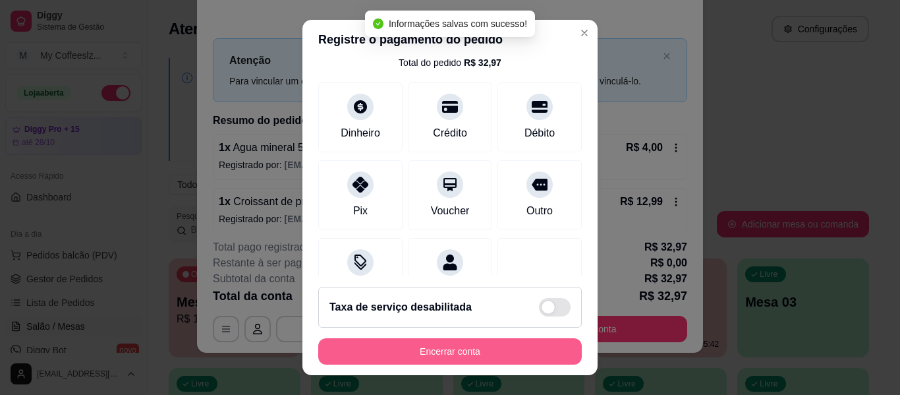
click at [449, 348] on button "Encerrar conta" at bounding box center [449, 351] width 263 height 26
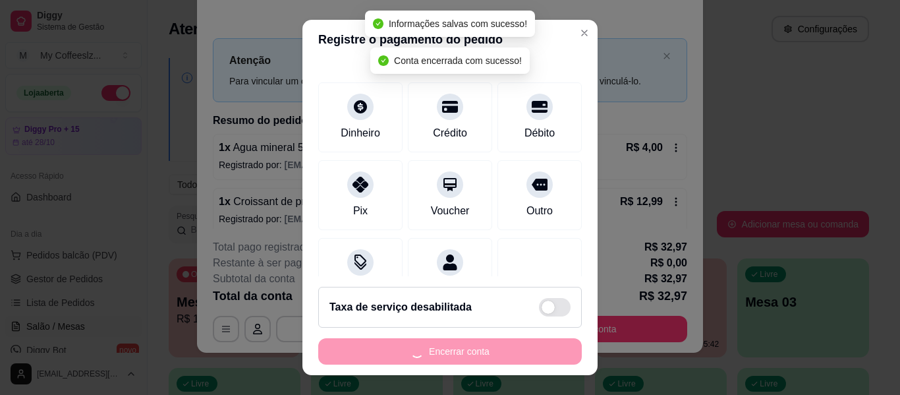
scroll to position [0, 0]
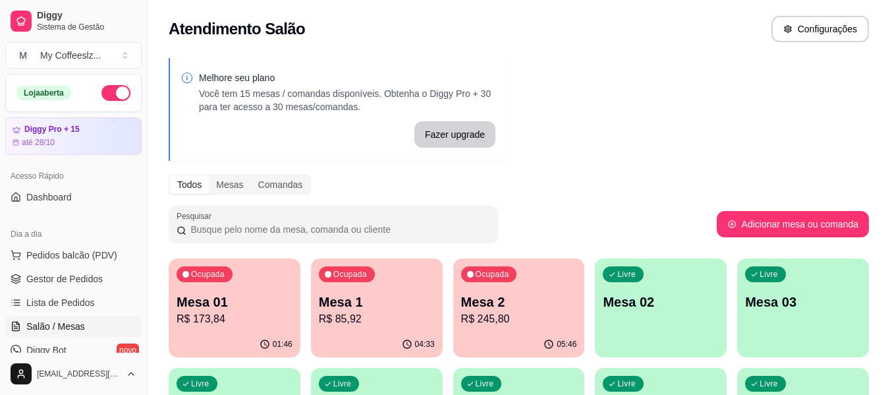
click at [651, 293] on p "Mesa 02" at bounding box center [661, 301] width 116 height 18
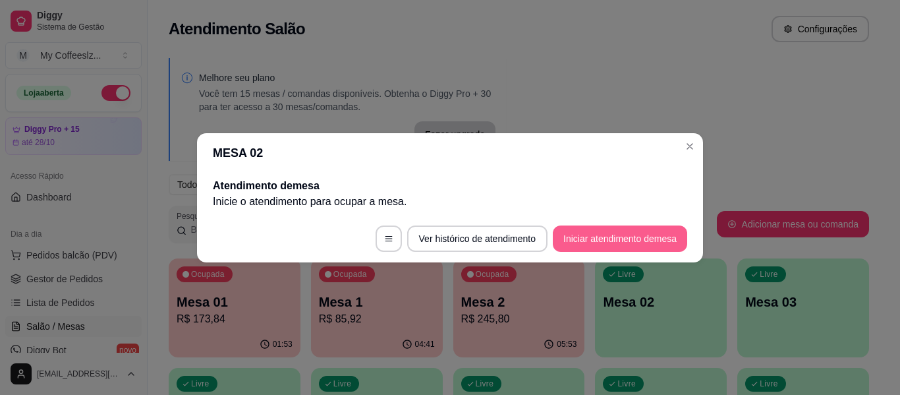
click at [630, 238] on button "Iniciar atendimento de mesa" at bounding box center [620, 238] width 134 height 26
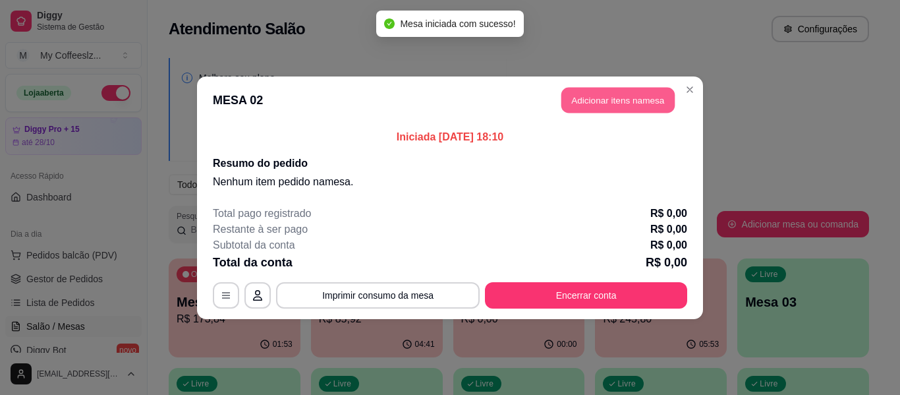
click at [615, 105] on button "Adicionar itens na mesa" at bounding box center [617, 100] width 113 height 26
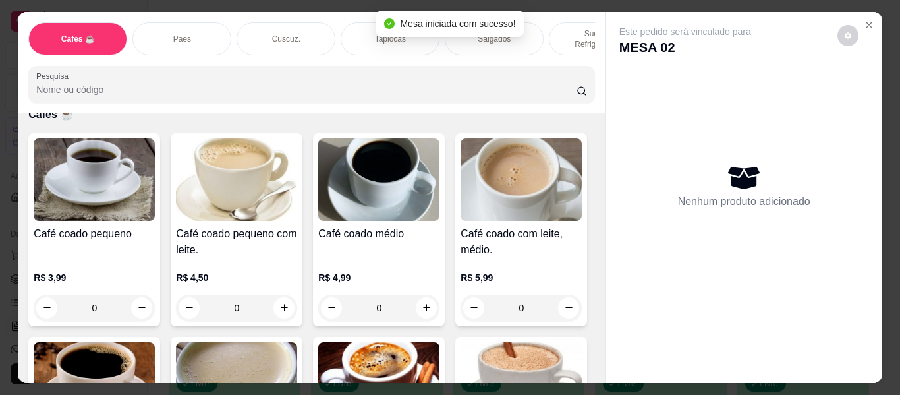
click at [565, 28] on p "Sucos e Refrigerantes" at bounding box center [598, 38] width 76 height 21
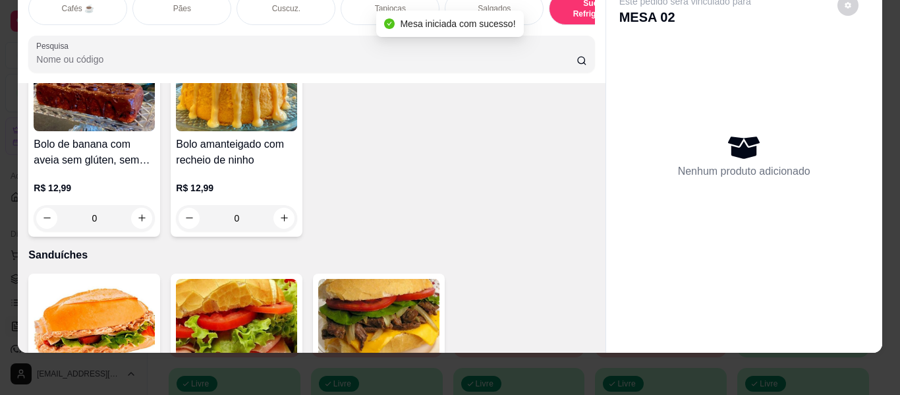
scroll to position [6336, 0]
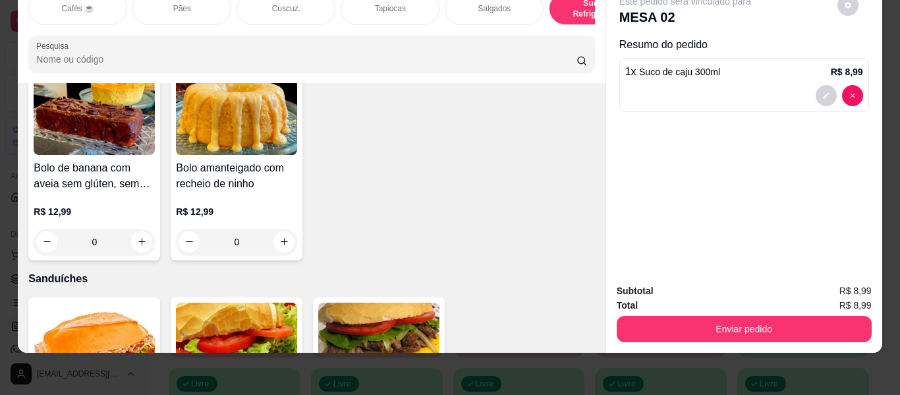
type input "0"
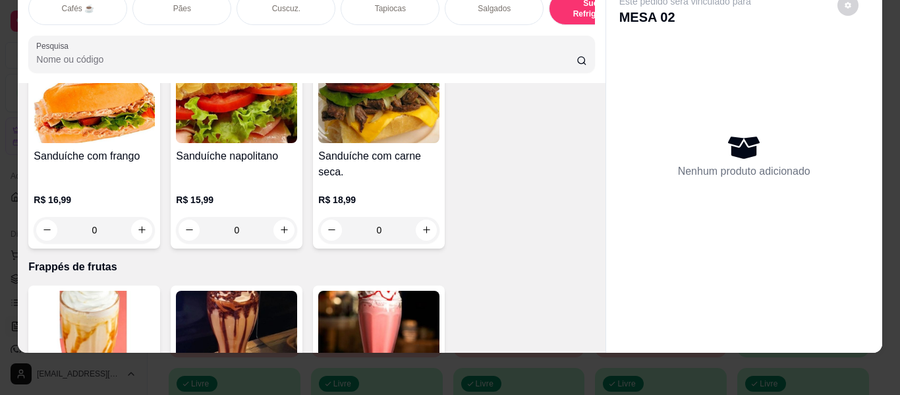
scroll to position [6599, 0]
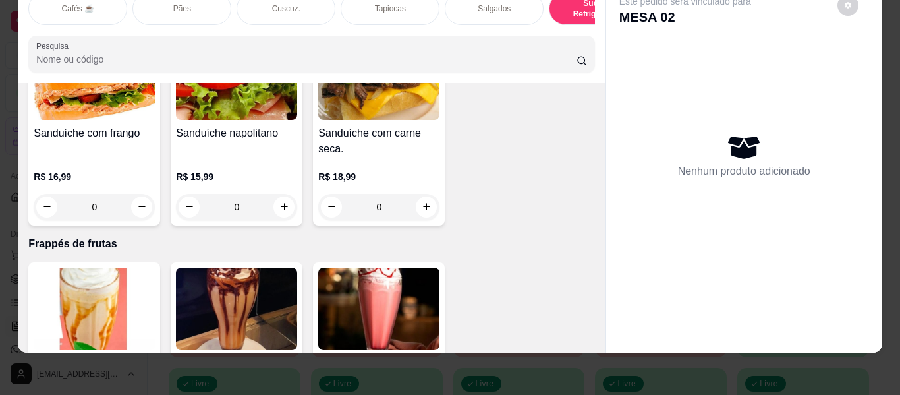
type input "1"
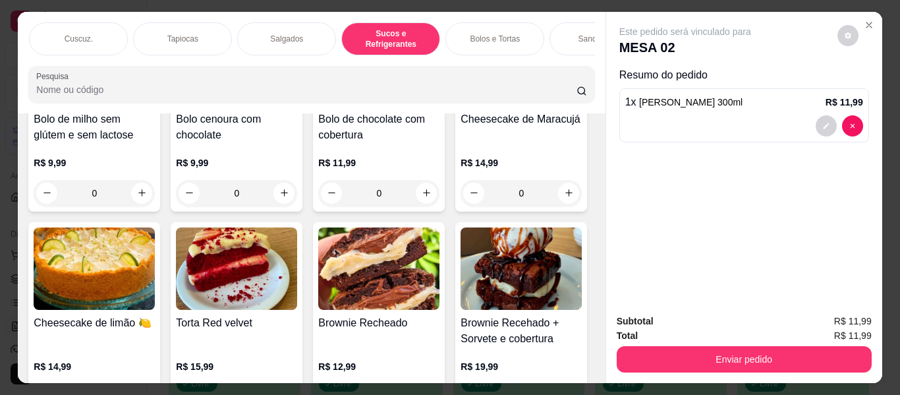
scroll to position [0, 211]
click at [484, 38] on p "Bolos e Tortas" at bounding box center [491, 39] width 50 height 11
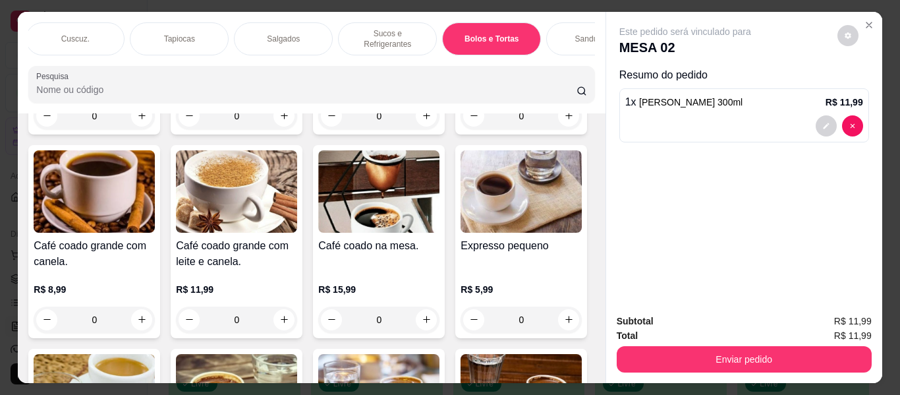
scroll to position [0, 0]
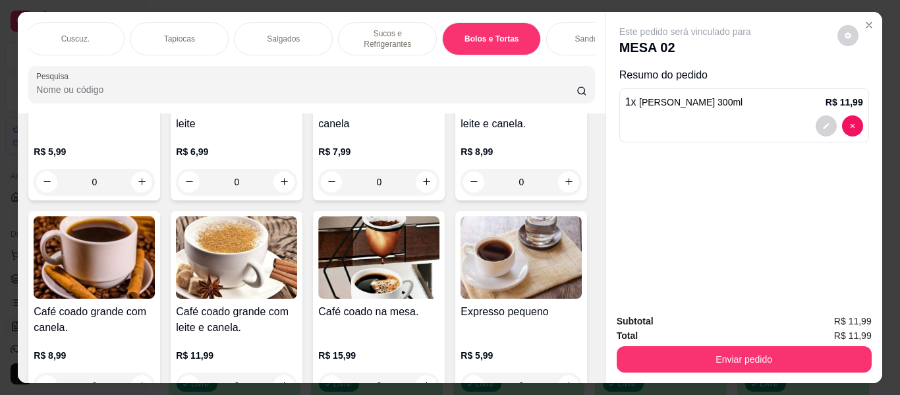
click at [489, 34] on p "Bolos e Tortas" at bounding box center [491, 39] width 54 height 11
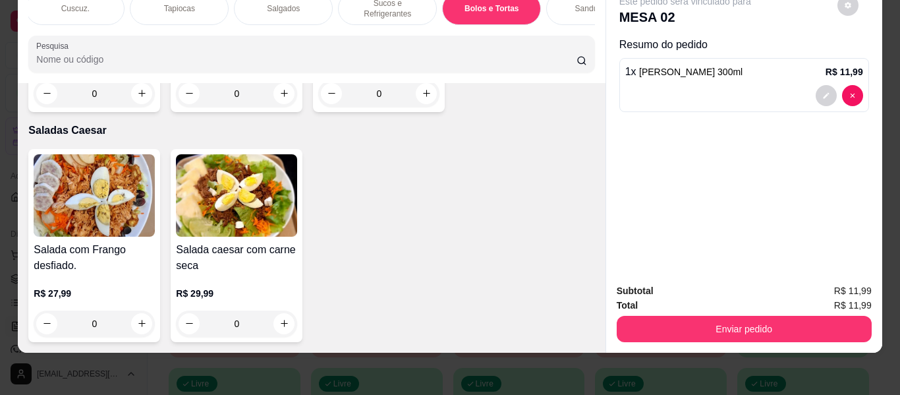
scroll to position [7847, 0]
type input "1"
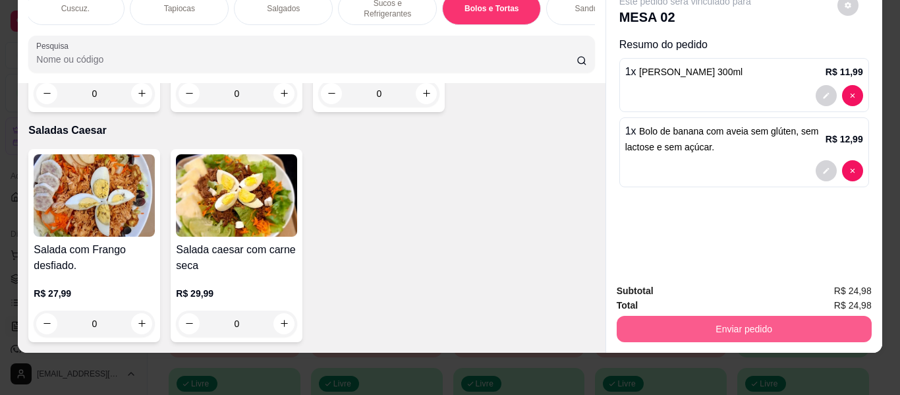
click at [715, 318] on button "Enviar pedido" at bounding box center [744, 329] width 255 height 26
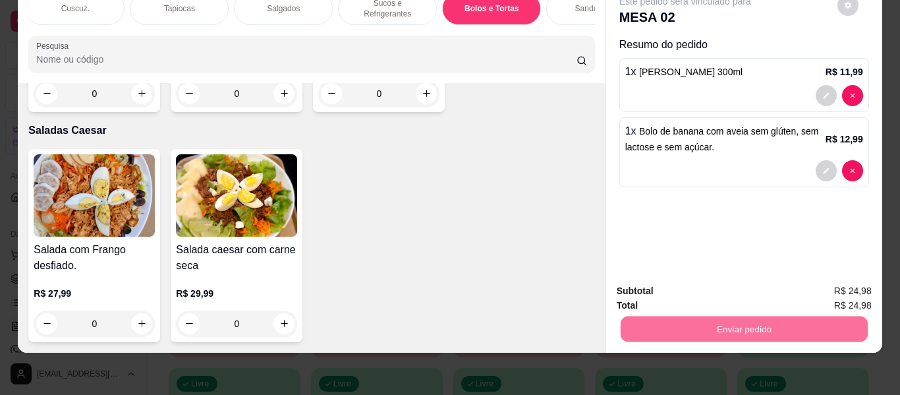
click at [833, 281] on button "Enviar pedido" at bounding box center [837, 285] width 74 height 25
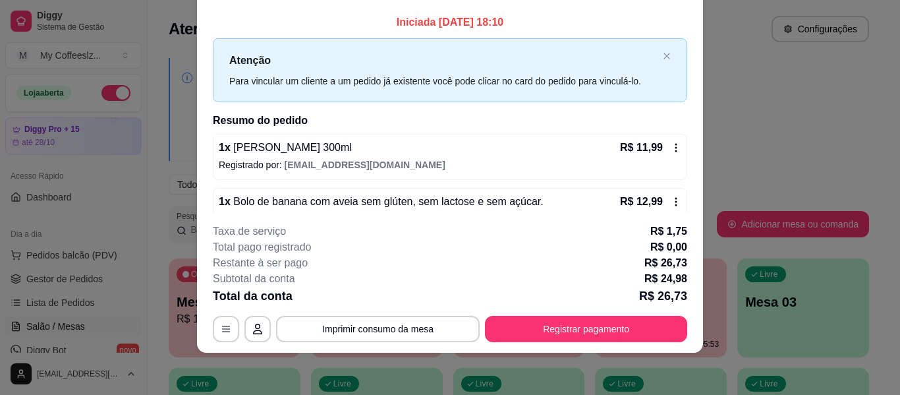
scroll to position [0, 0]
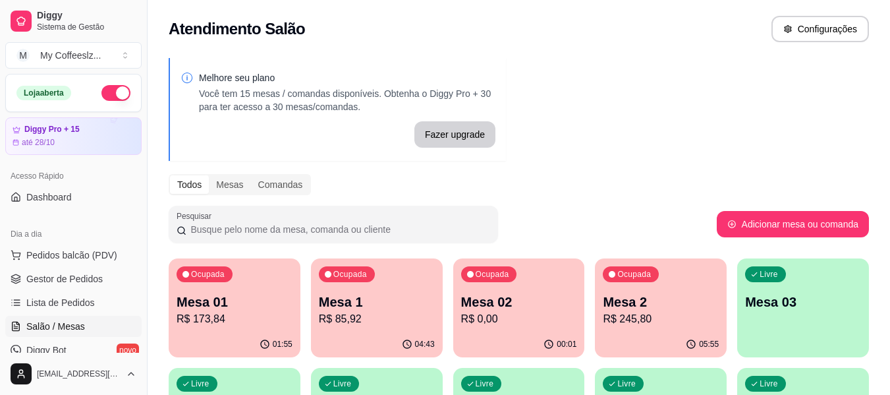
click at [793, 312] on div "Livre Mesa 03" at bounding box center [803, 299] width 132 height 83
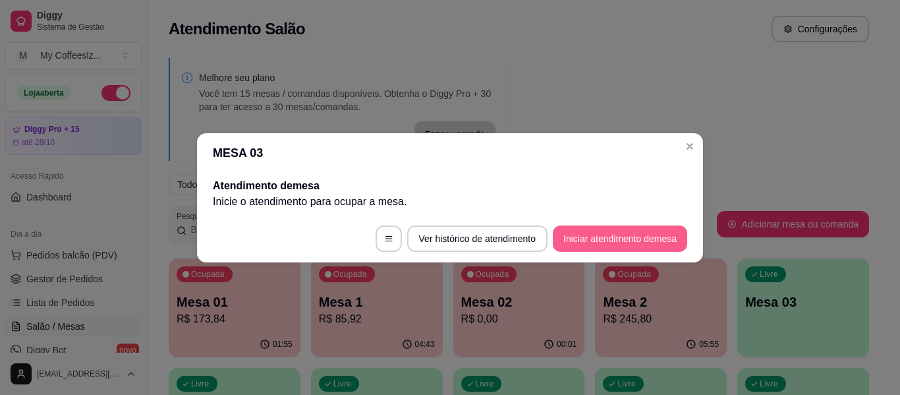
click at [629, 245] on button "Iniciar atendimento de mesa" at bounding box center [620, 238] width 134 height 26
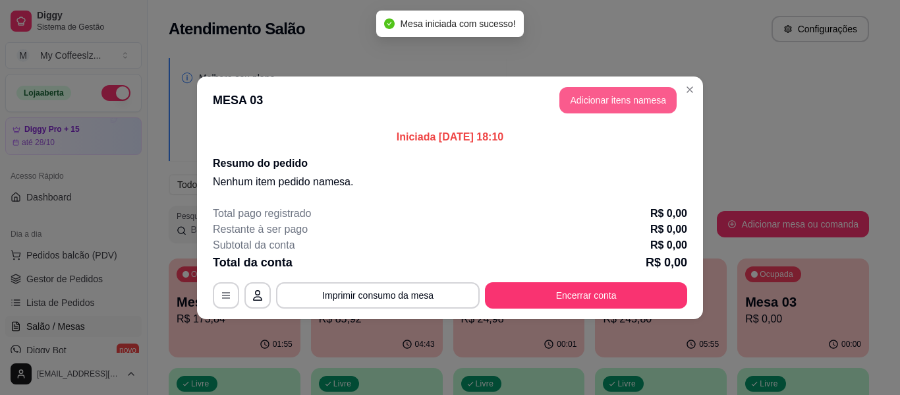
click at [609, 102] on button "Adicionar itens na mesa" at bounding box center [617, 100] width 117 height 26
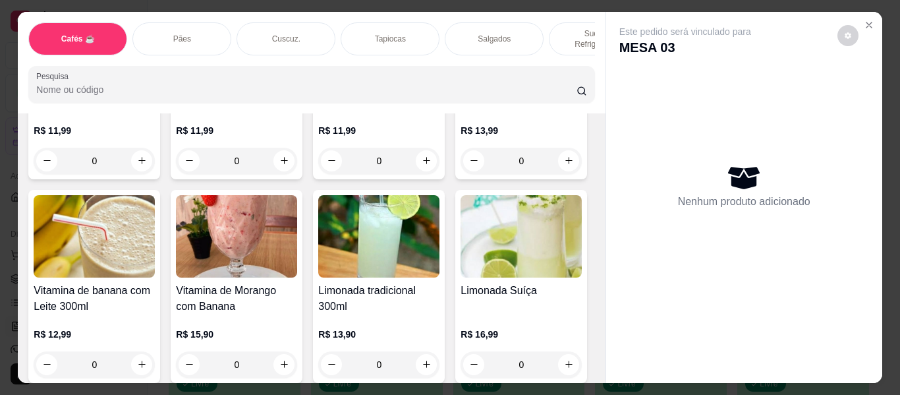
scroll to position [5599, 0]
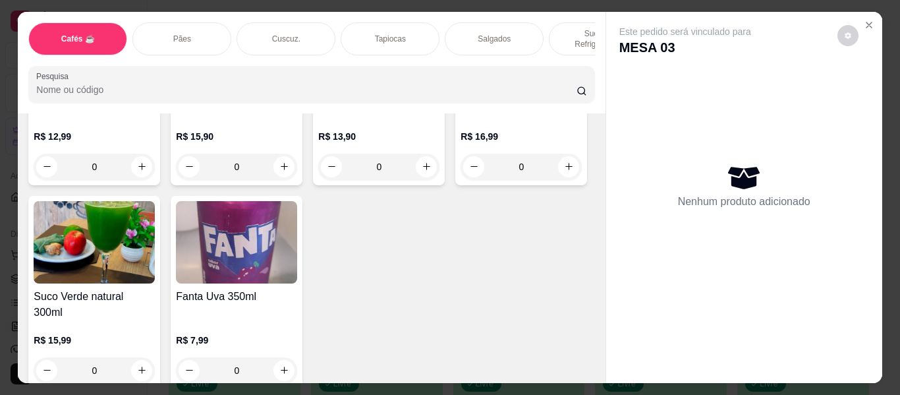
click at [93, 26] on div "Cafés ☕" at bounding box center [77, 38] width 99 height 33
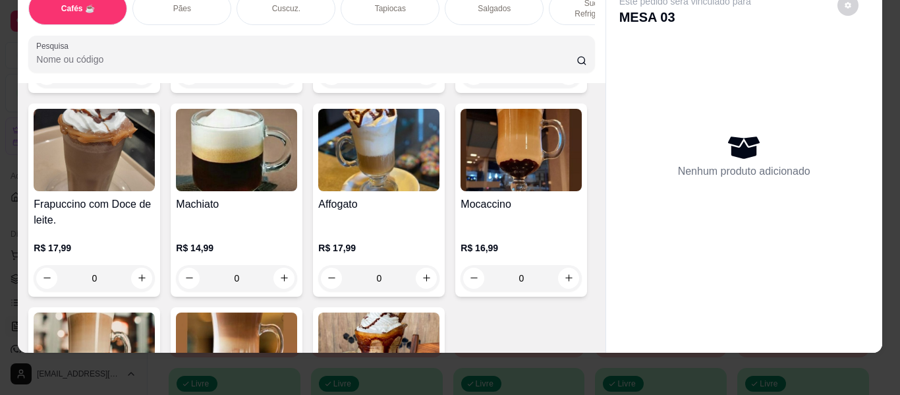
scroll to position [1508, 0]
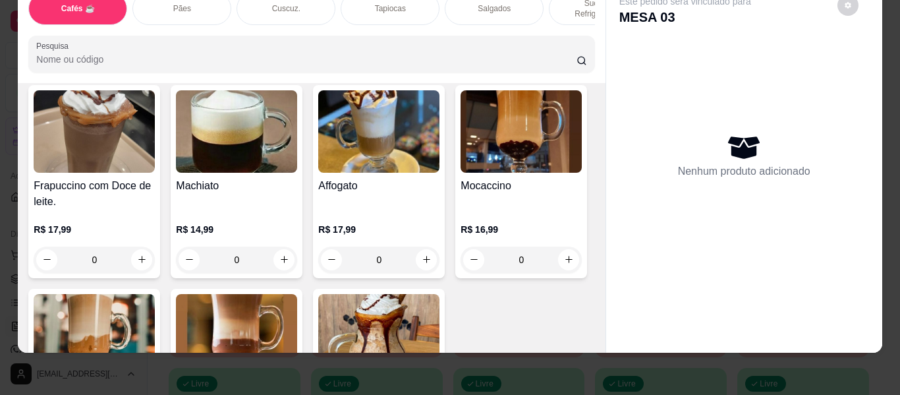
type input "1"
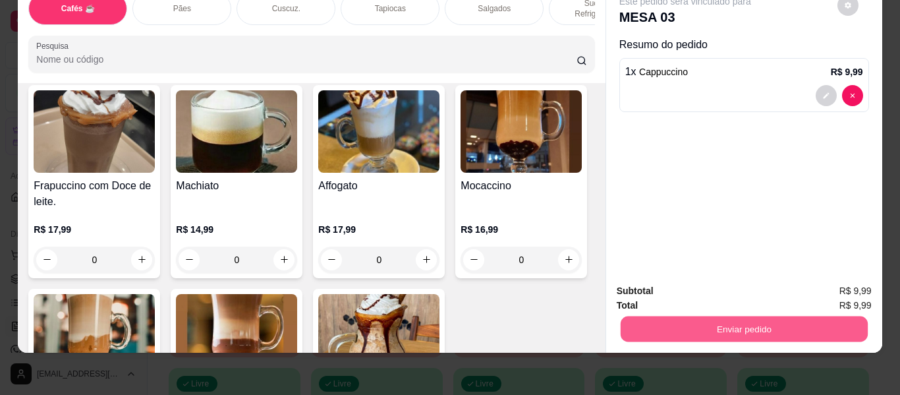
click at [652, 323] on button "Enviar pedido" at bounding box center [743, 329] width 247 height 26
click at [844, 285] on button "Enviar pedido" at bounding box center [837, 285] width 74 height 25
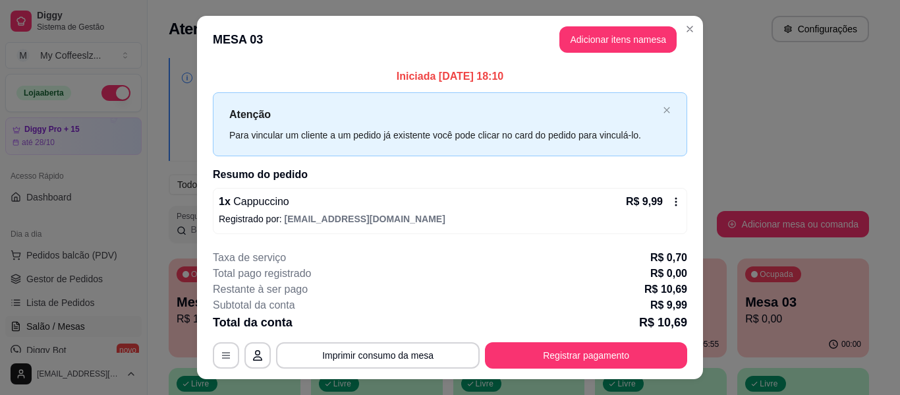
scroll to position [26, 0]
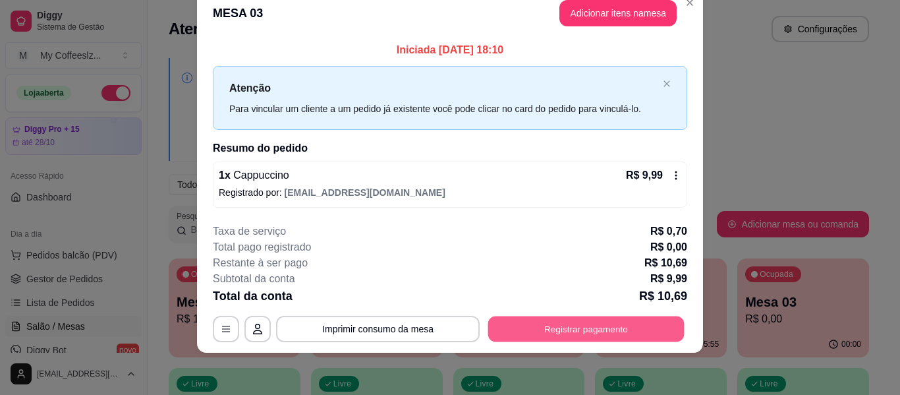
click at [571, 332] on button "Registrar pagamento" at bounding box center [586, 329] width 196 height 26
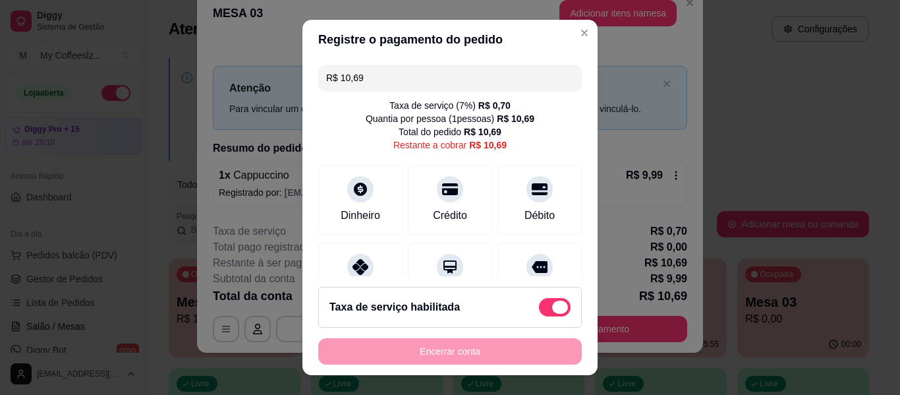
click at [539, 306] on span at bounding box center [555, 307] width 32 height 18
click at [538, 310] on input "checkbox" at bounding box center [542, 314] width 9 height 9
checkbox input "true"
type input "R$ 9,99"
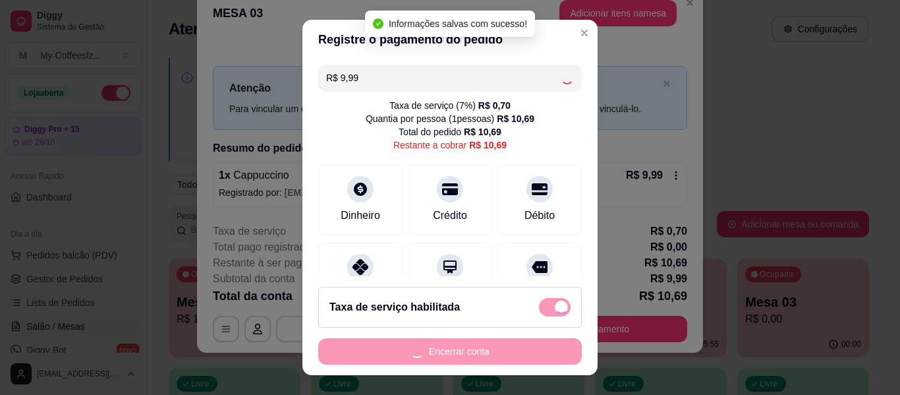
checkbox input "false"
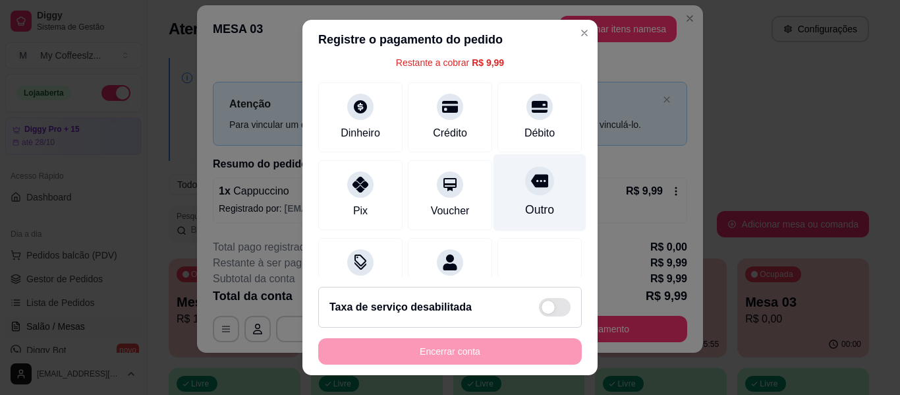
scroll to position [0, 0]
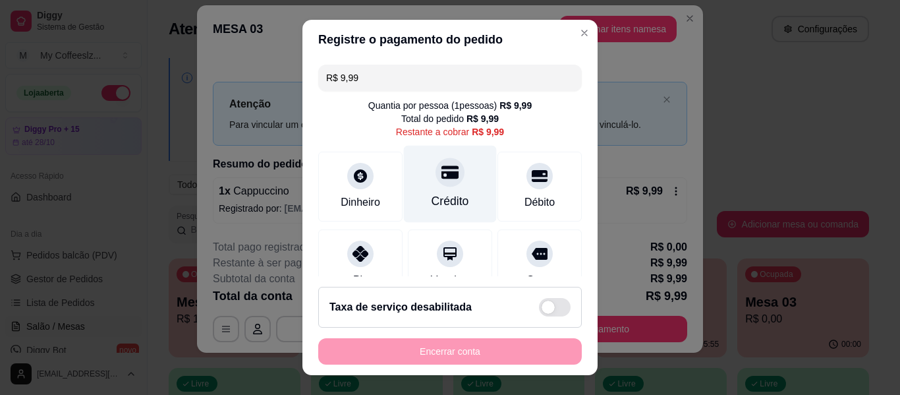
click at [412, 203] on div "Crédito" at bounding box center [450, 184] width 93 height 77
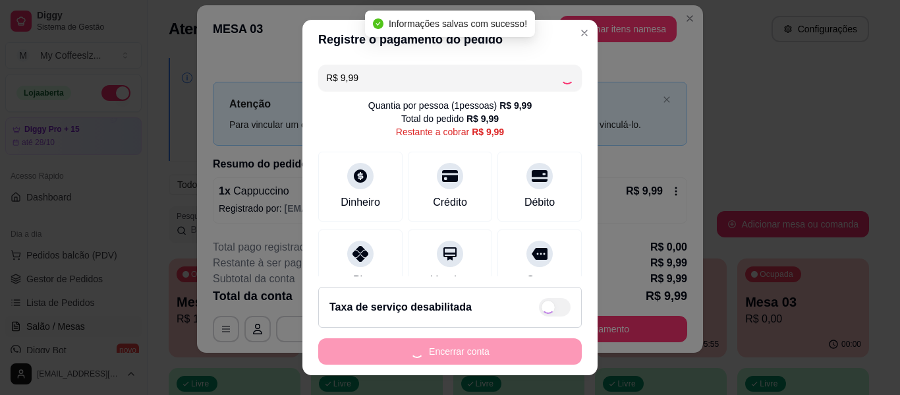
type input "R$ 0,00"
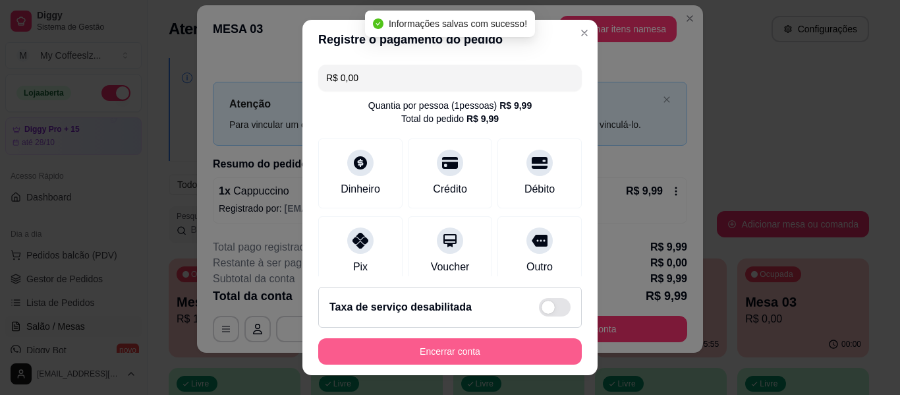
click at [475, 342] on button "Encerrar conta" at bounding box center [449, 351] width 263 height 26
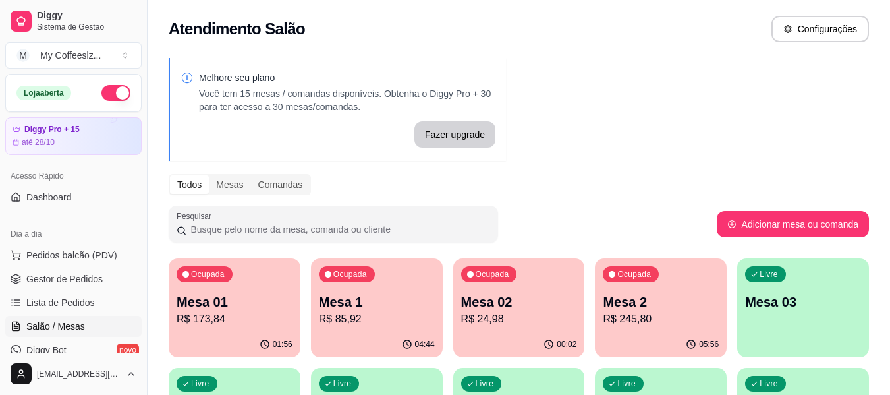
click at [783, 310] on p "Mesa 03" at bounding box center [803, 301] width 116 height 18
click at [527, 327] on div "Ocupada Mesa 02 R$ 24,98" at bounding box center [519, 294] width 132 height 73
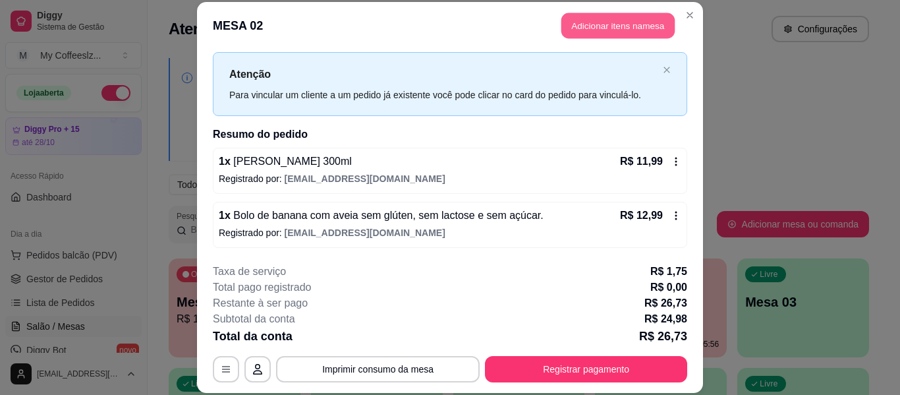
click at [597, 26] on button "Adicionar itens na mesa" at bounding box center [617, 26] width 113 height 26
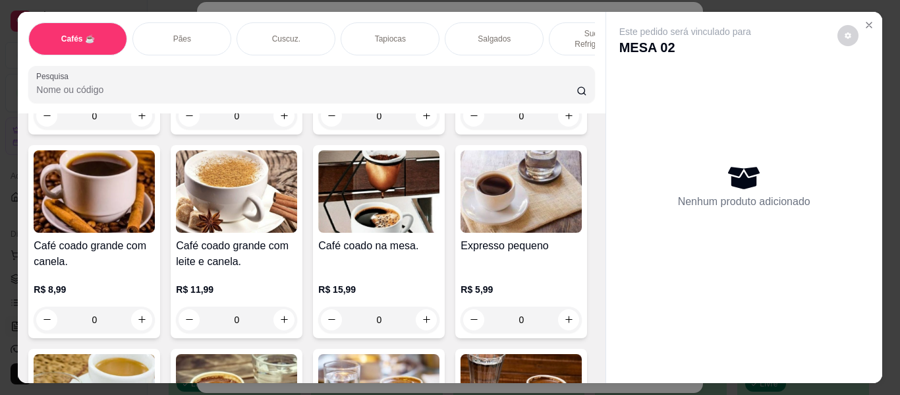
click at [560, 28] on p "Sucos e Refrigerantes" at bounding box center [598, 38] width 76 height 21
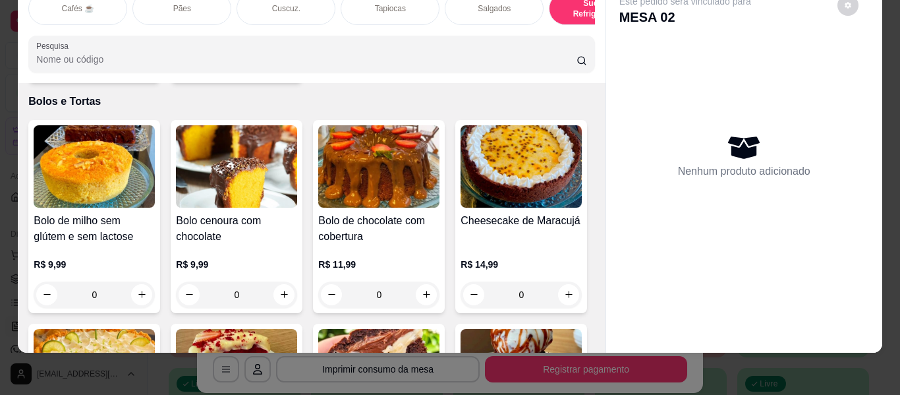
type input "1"
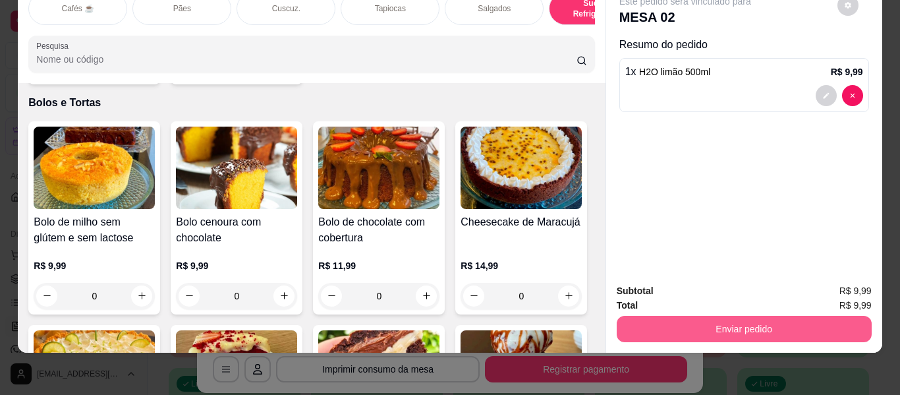
click at [729, 325] on button "Enviar pedido" at bounding box center [744, 329] width 255 height 26
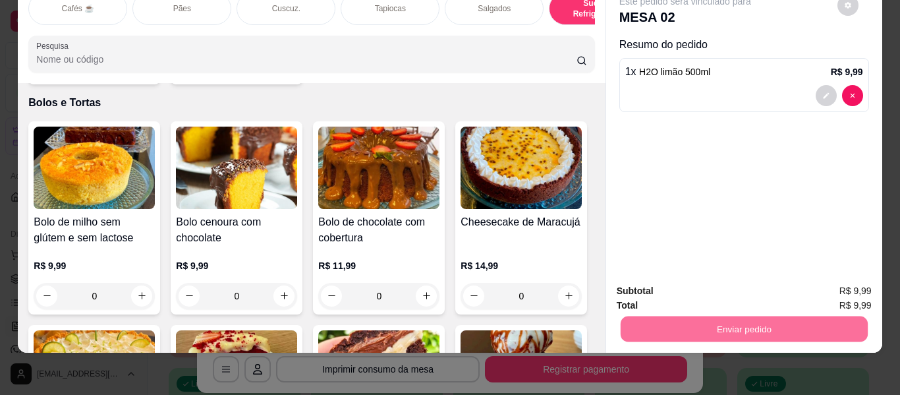
click at [841, 290] on button "Enviar pedido" at bounding box center [837, 285] width 74 height 25
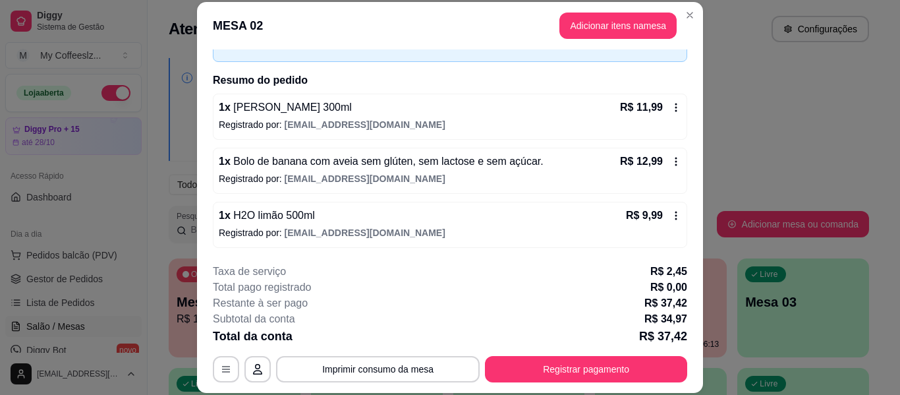
scroll to position [0, 0]
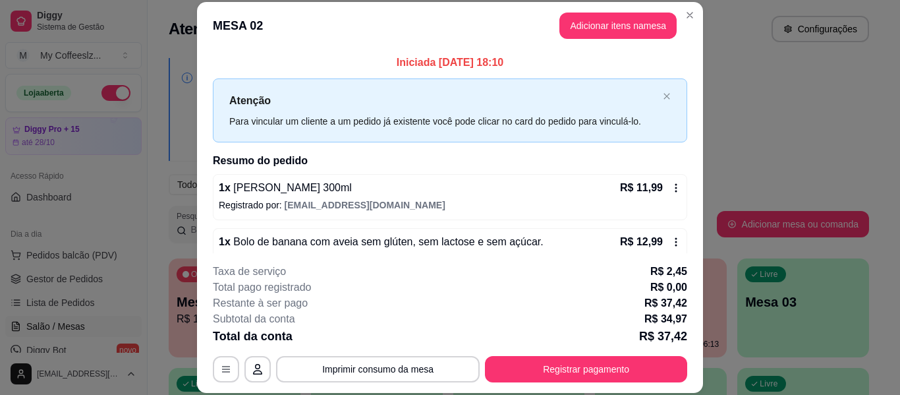
click at [306, 38] on header "MESA 02 Adicionar itens na mesa" at bounding box center [450, 25] width 506 height 47
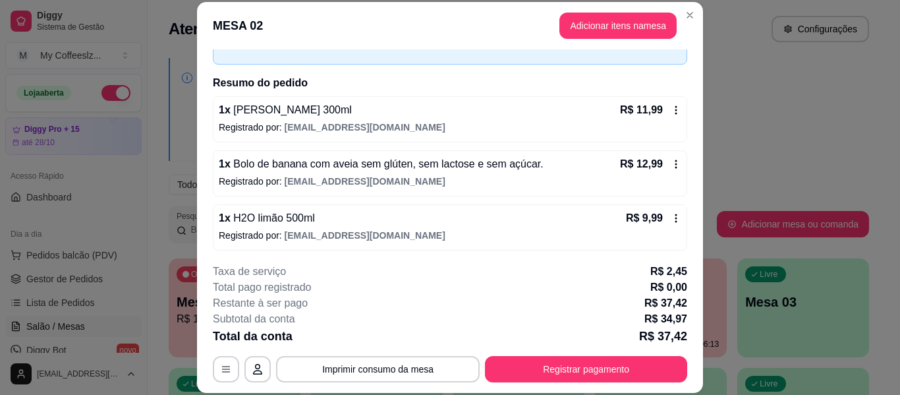
scroll to position [80, 0]
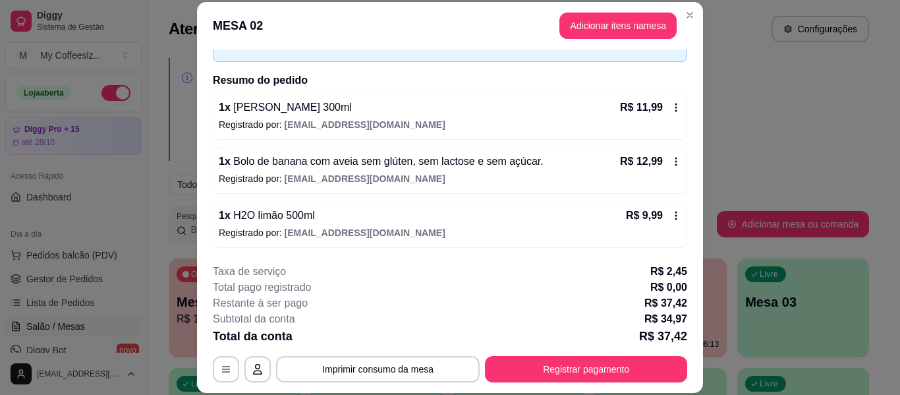
click at [437, 79] on h2 "Resumo do pedido" at bounding box center [450, 80] width 474 height 16
click at [478, 44] on header "MESA 02 Adicionar itens na mesa" at bounding box center [450, 25] width 506 height 47
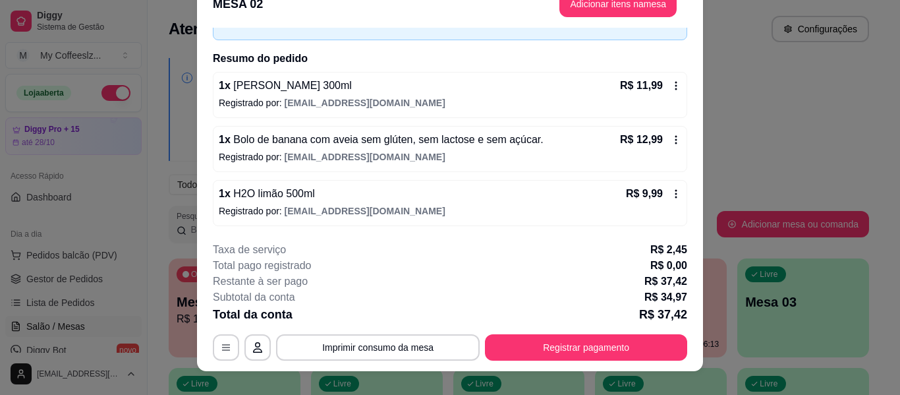
scroll to position [40, 0]
